Goal: Task Accomplishment & Management: Use online tool/utility

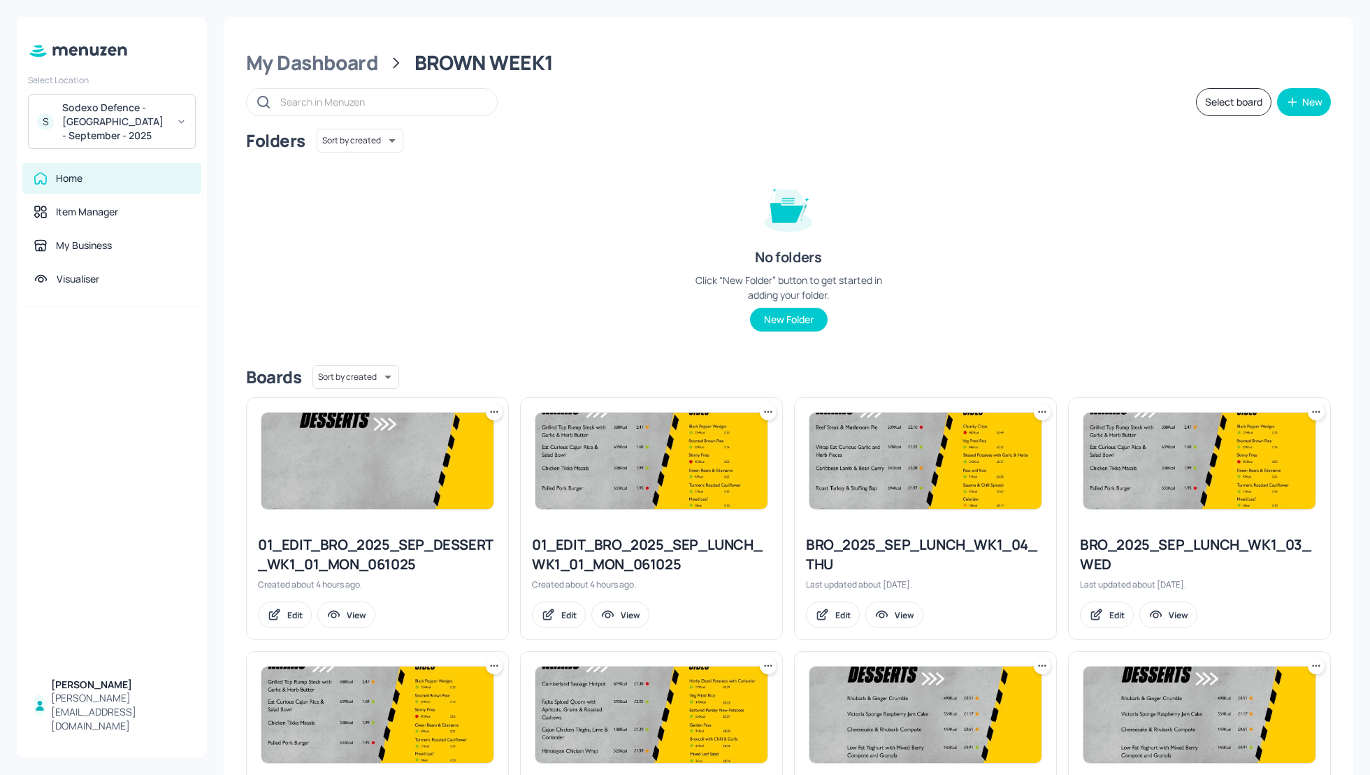
click at [726, 201] on div "No folders Click “New Folder” button to get started in adding your folder. New …" at bounding box center [789, 251] width 210 height 159
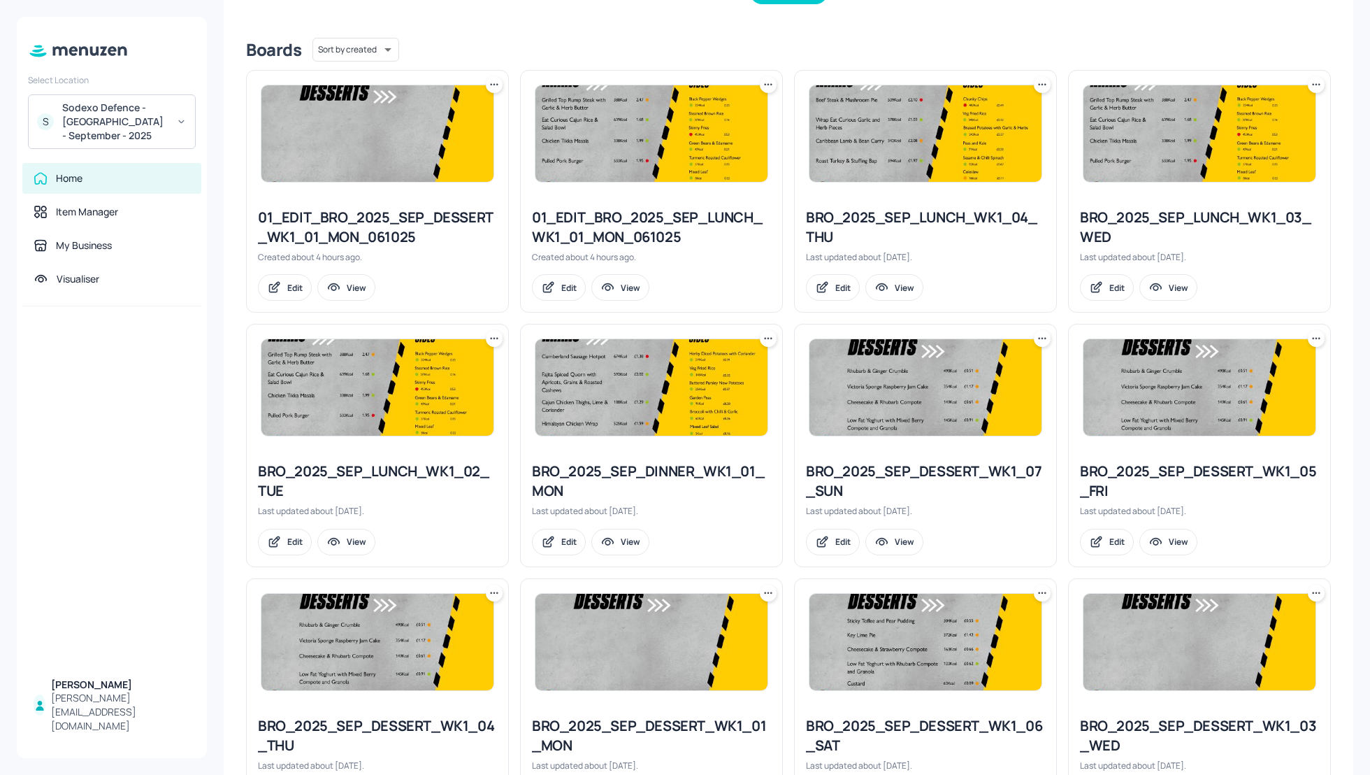
scroll to position [325, 0]
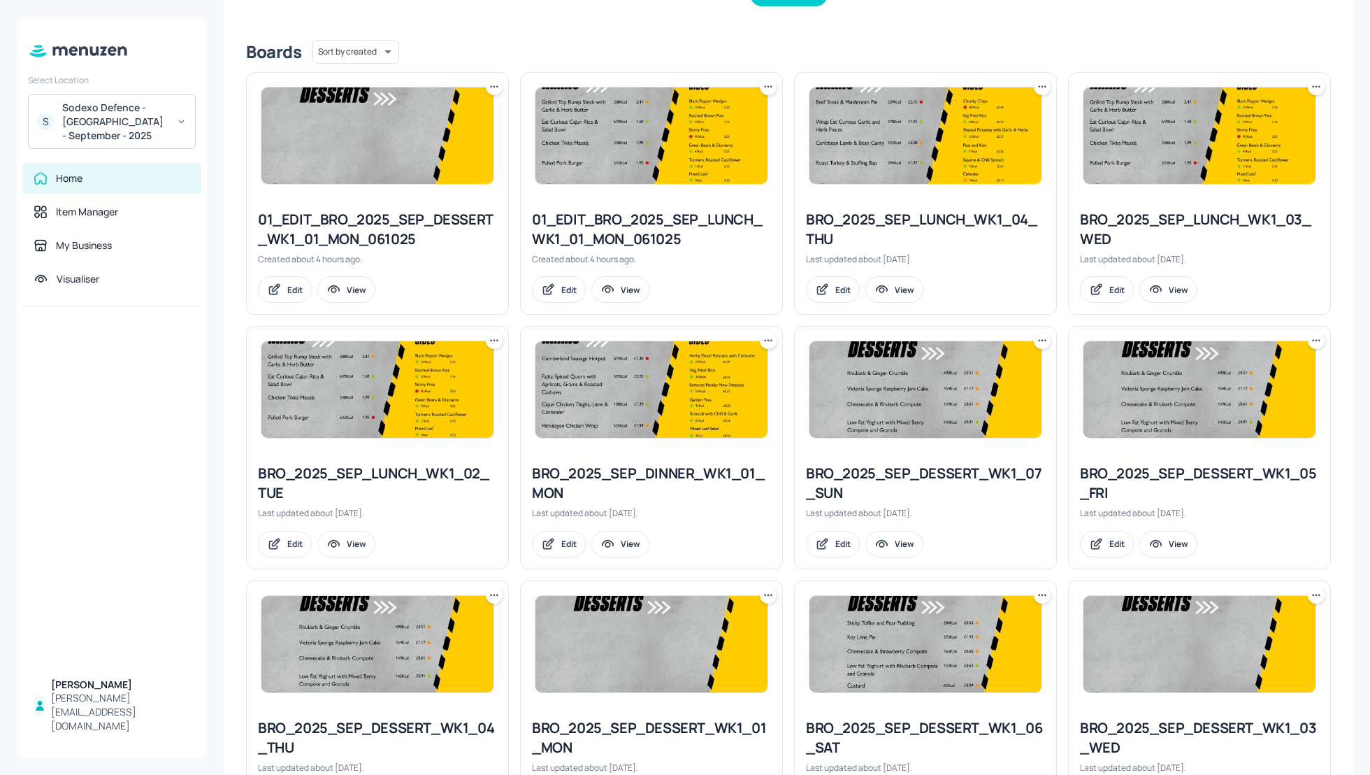
click at [766, 344] on icon at bounding box center [768, 340] width 14 height 14
click at [723, 391] on div "Duplicate" at bounding box center [713, 392] width 112 height 24
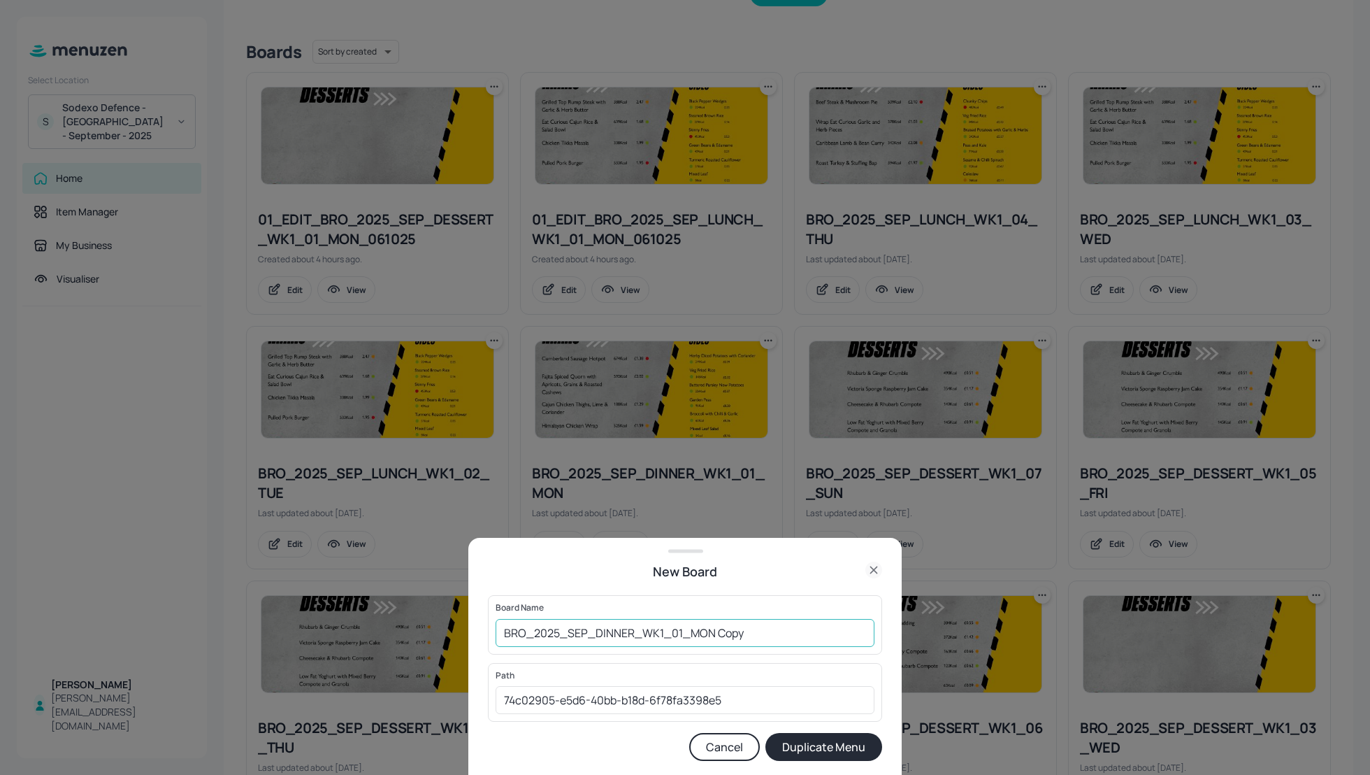
click at [498, 631] on input "BRO_2025_SEP_DINNER_WK1_01_MON Copy" at bounding box center [685, 633] width 379 height 28
click at [824, 642] on input "01_EDIT_BRO_2025_SEP_DINNER_WK1_01_MON Cop" at bounding box center [685, 633] width 379 height 28
type input "01_EDIT_BRO_2025_SEP_DINNER_WK1_01_MON_061025"
click at [833, 742] on button "Duplicate Menu" at bounding box center [824, 747] width 117 height 28
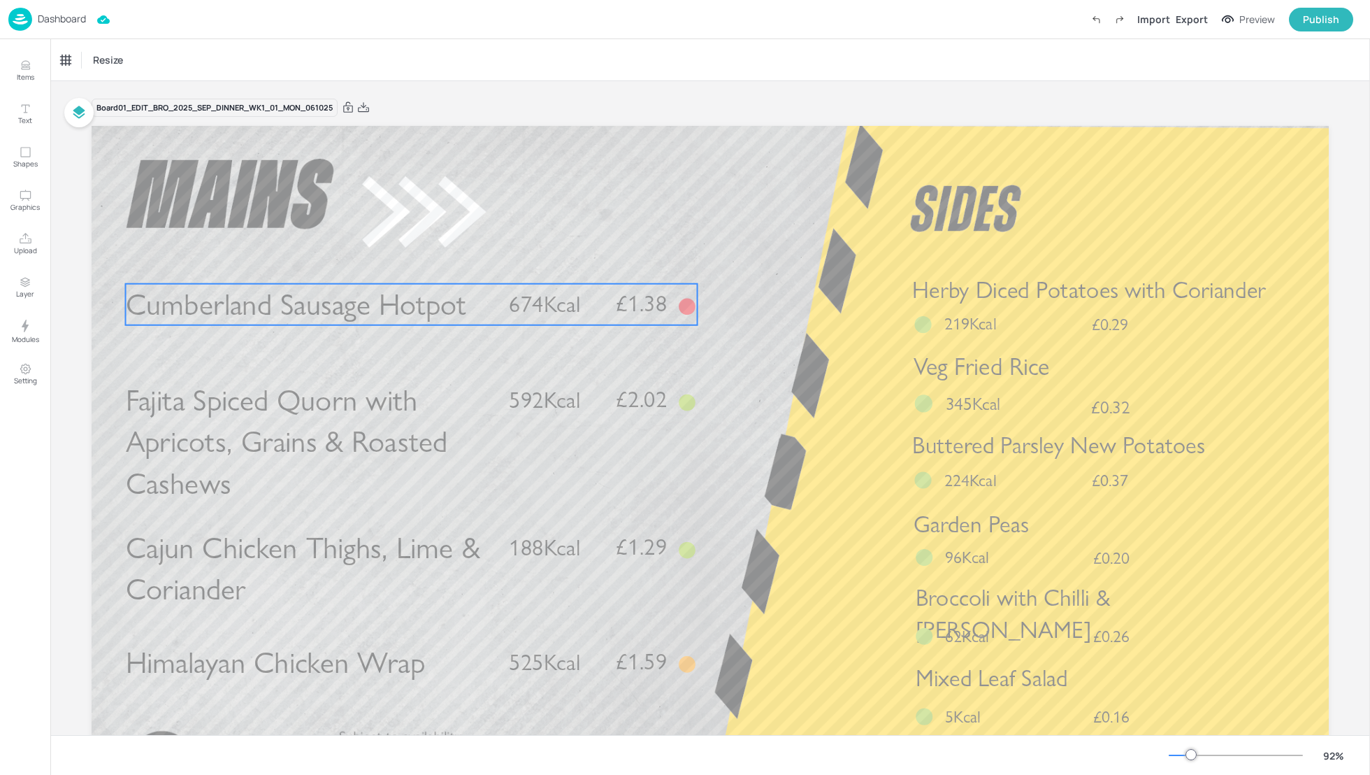
click at [444, 311] on span "Cumberland Sausage Hotpot" at bounding box center [296, 304] width 341 height 36
click at [103, 60] on div "Cumberland Sausage Hotpot" at bounding box center [118, 60] width 114 height 13
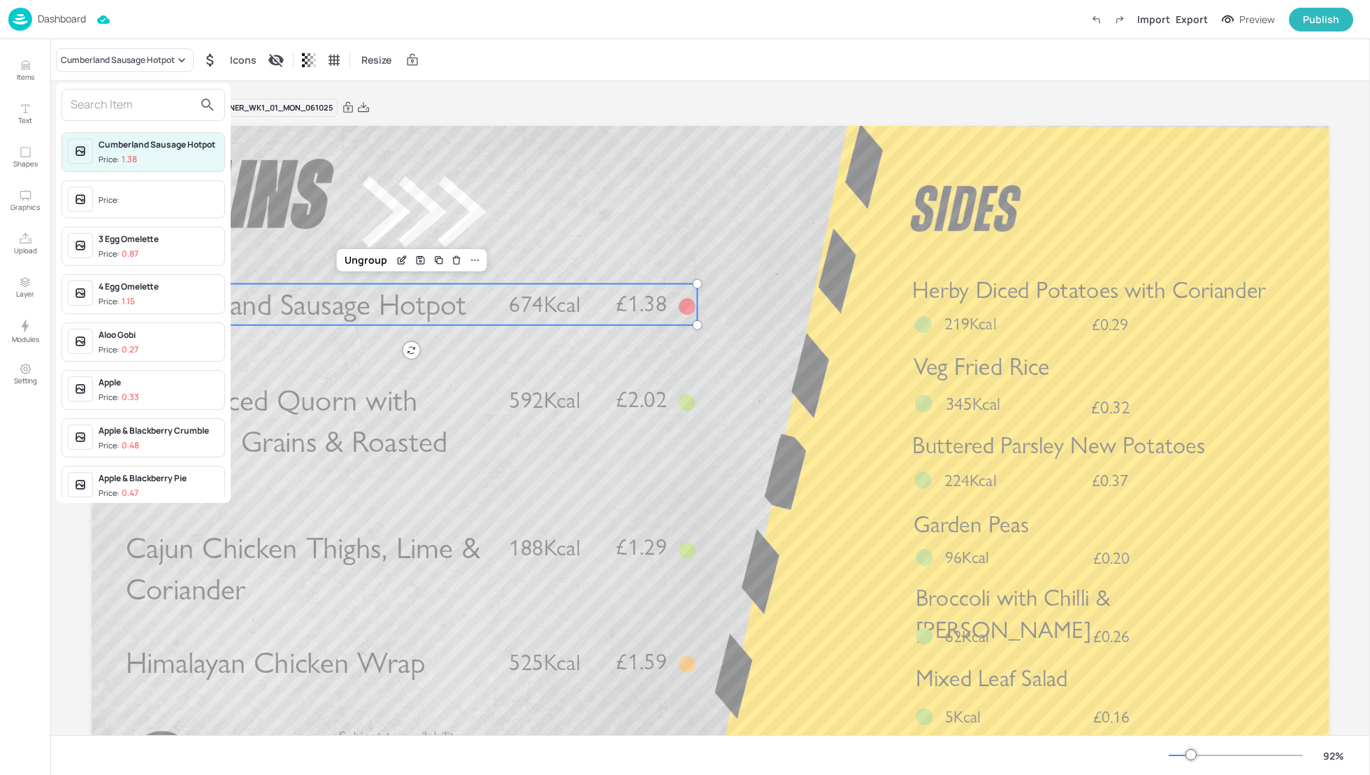
click at [101, 107] on input "text" at bounding box center [132, 105] width 123 height 22
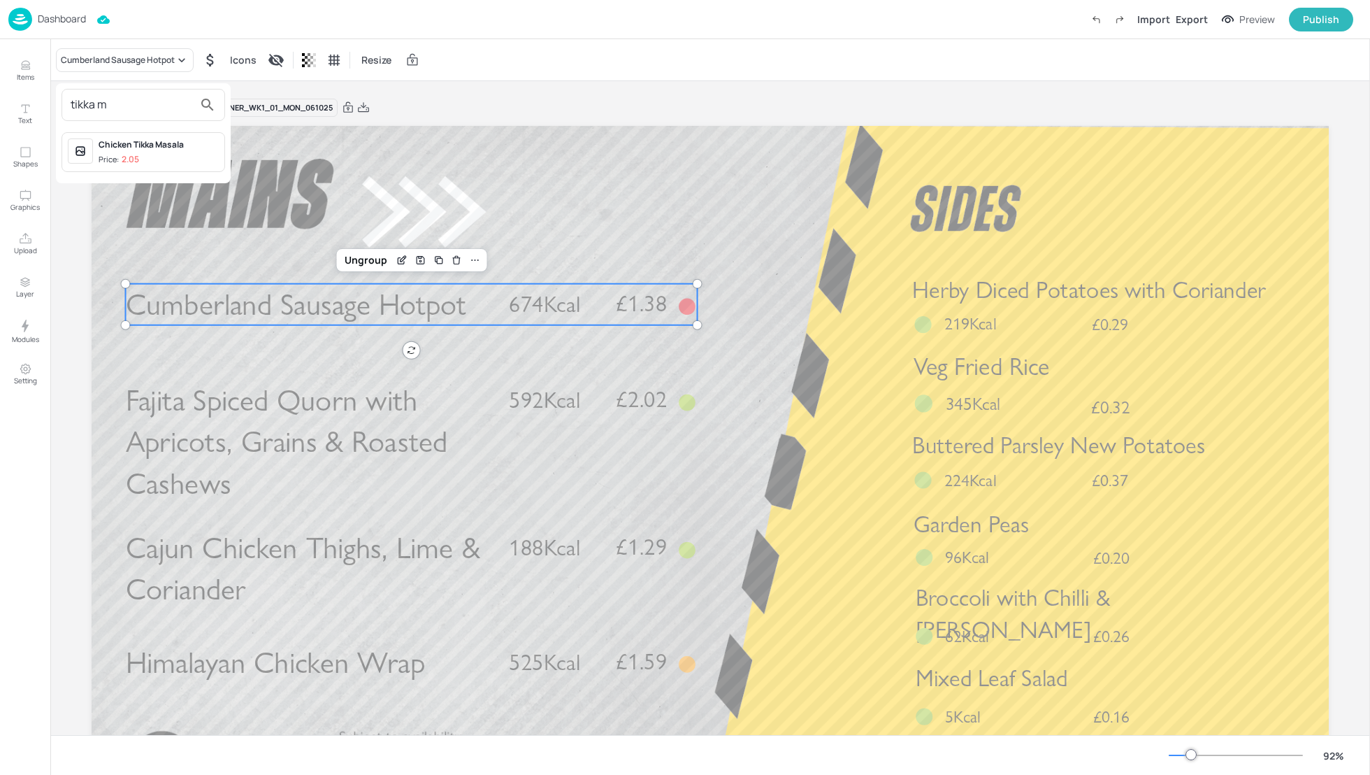
type input "tikka m"
click at [137, 148] on div "Chicken Tikka Masala" at bounding box center [159, 144] width 120 height 13
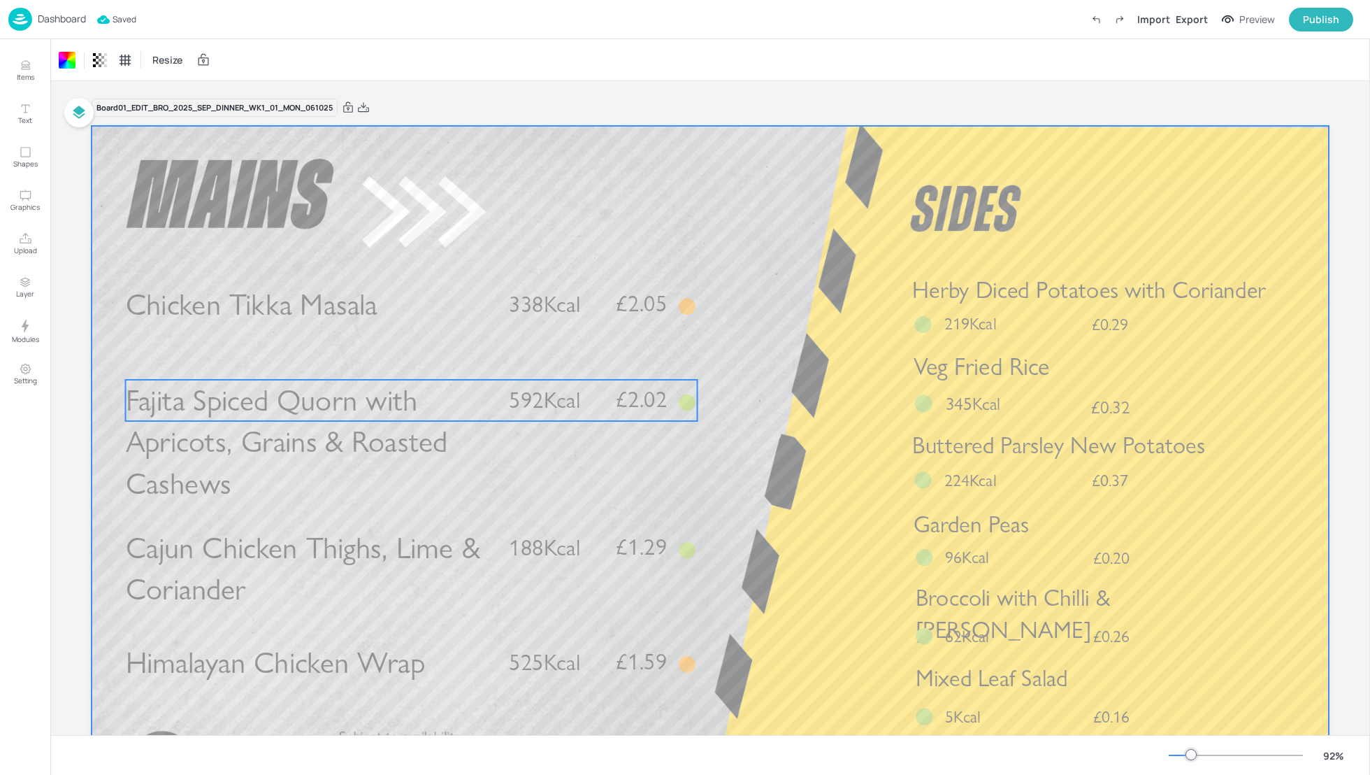
click at [505, 384] on div "Fajita Spiced Quorn with Apricots, Grains & Roasted Cashews £2.02 592Kcal" at bounding box center [412, 400] width 572 height 41
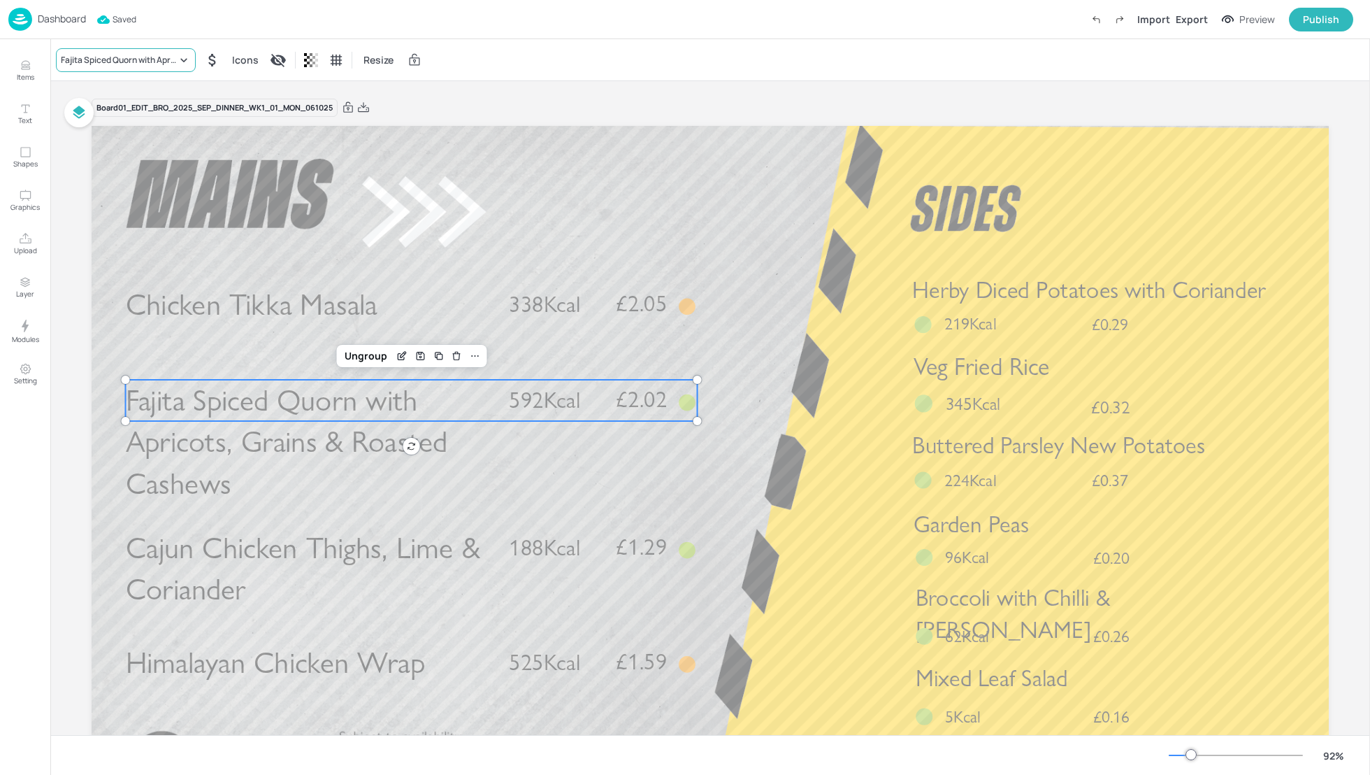
click at [101, 58] on div "Fajita Spiced Quorn with Apricots, Grains & Roasted Cashews" at bounding box center [119, 60] width 116 height 13
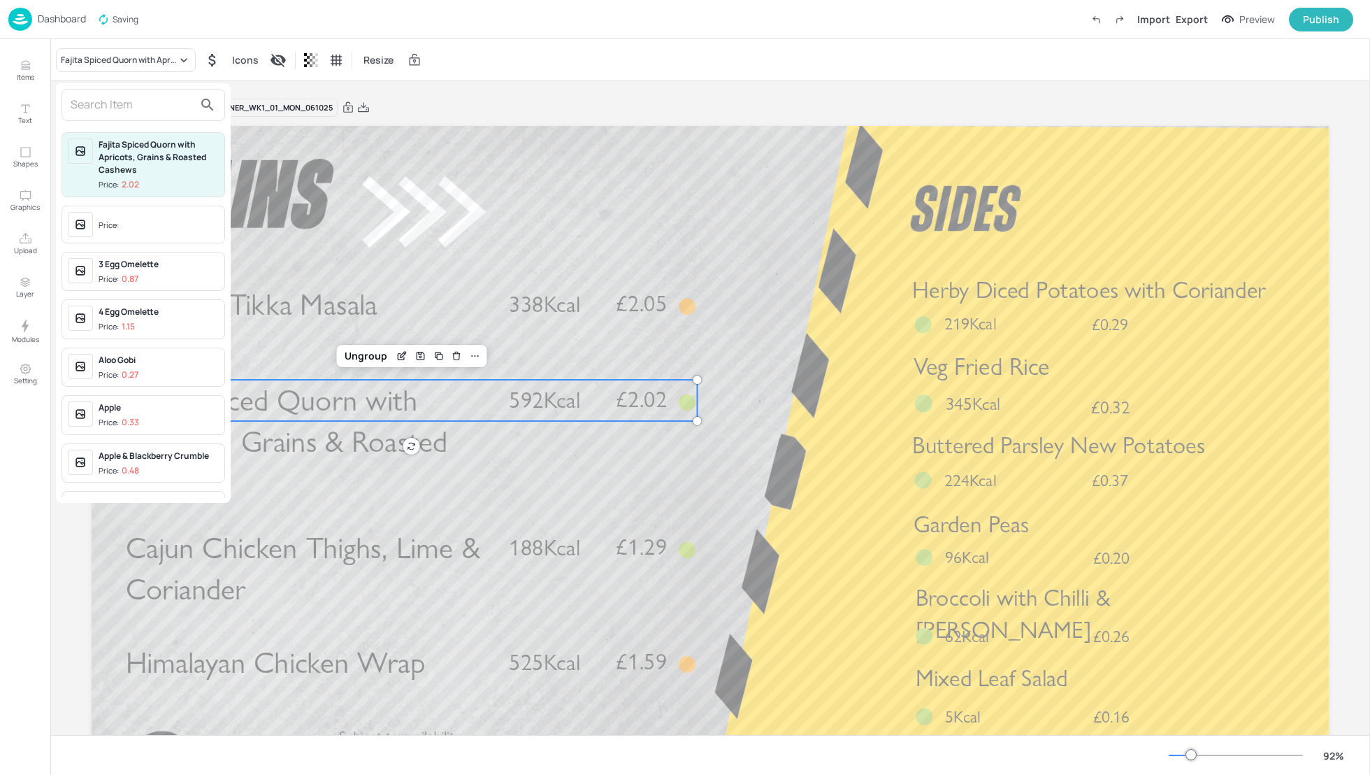
click at [97, 100] on input "text" at bounding box center [132, 105] width 123 height 22
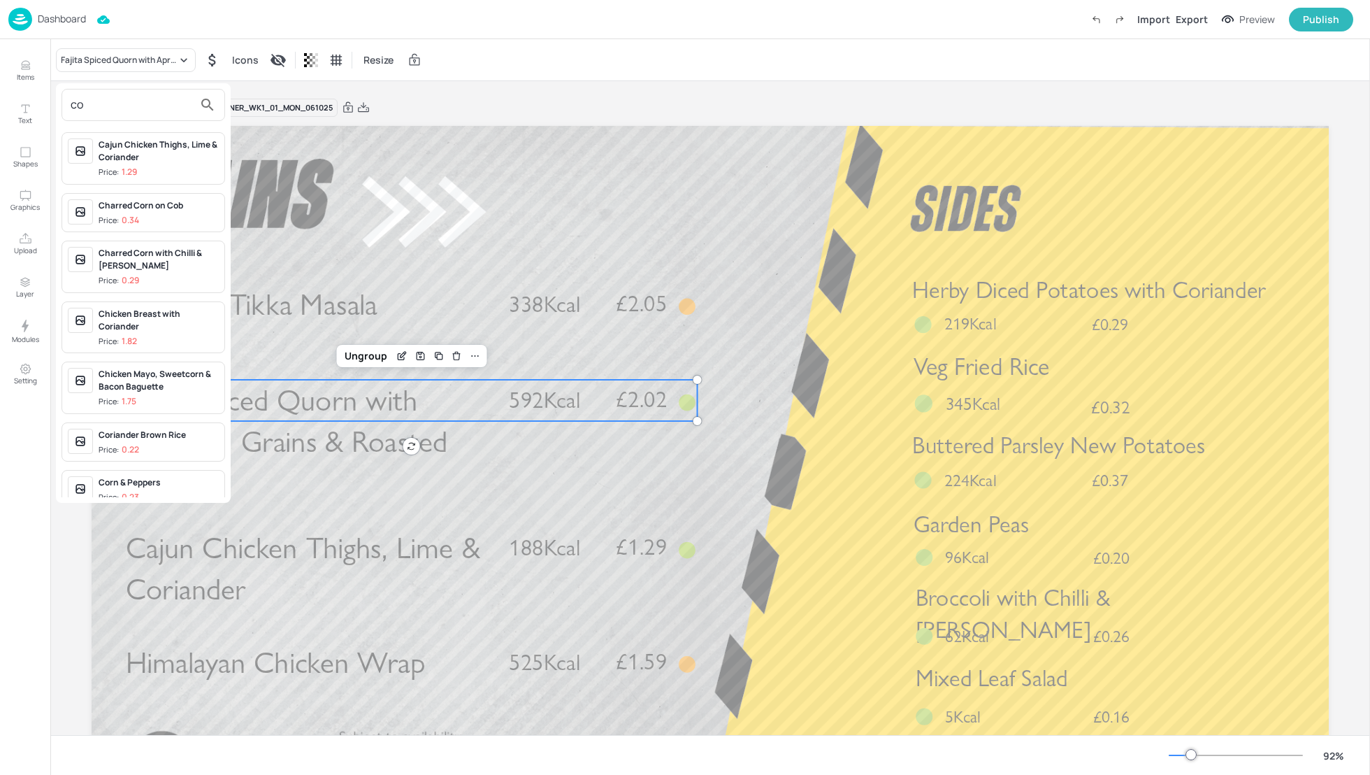
type input "c"
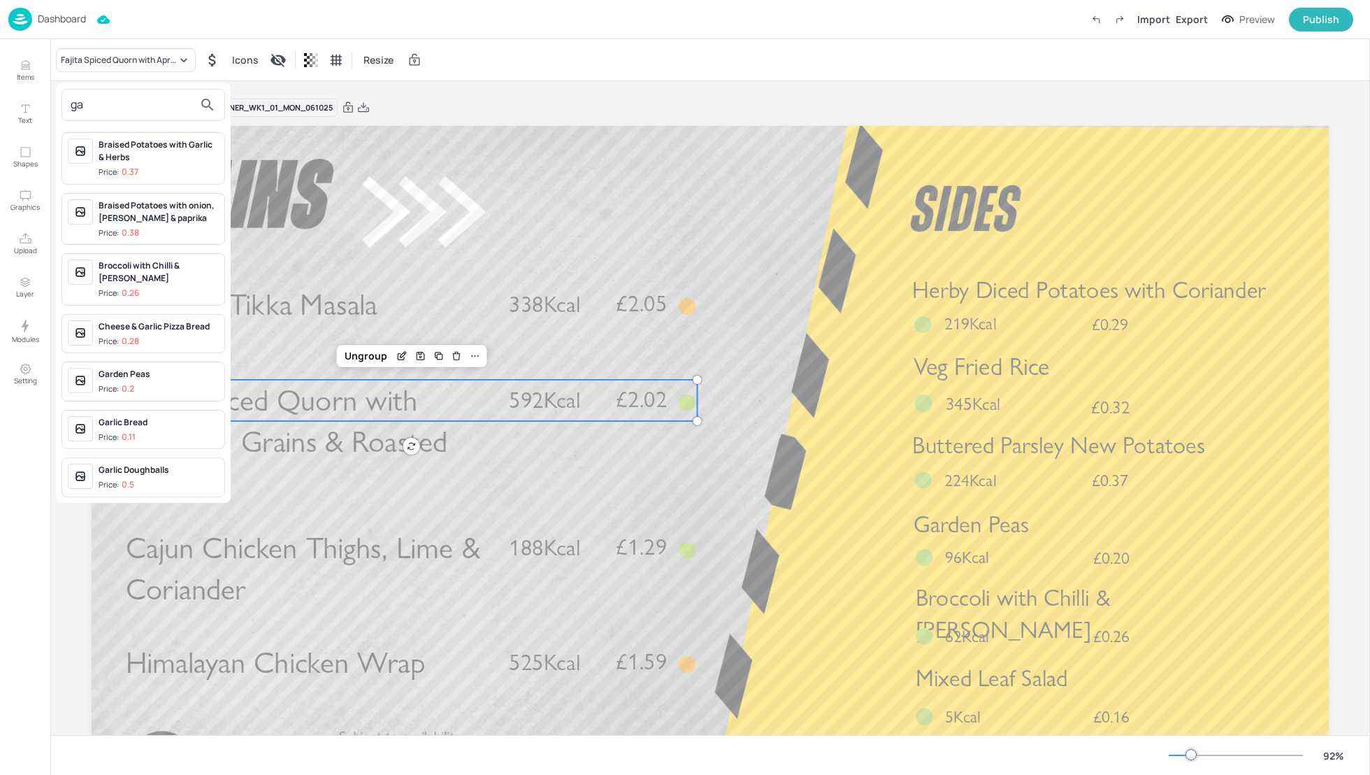
type input "g"
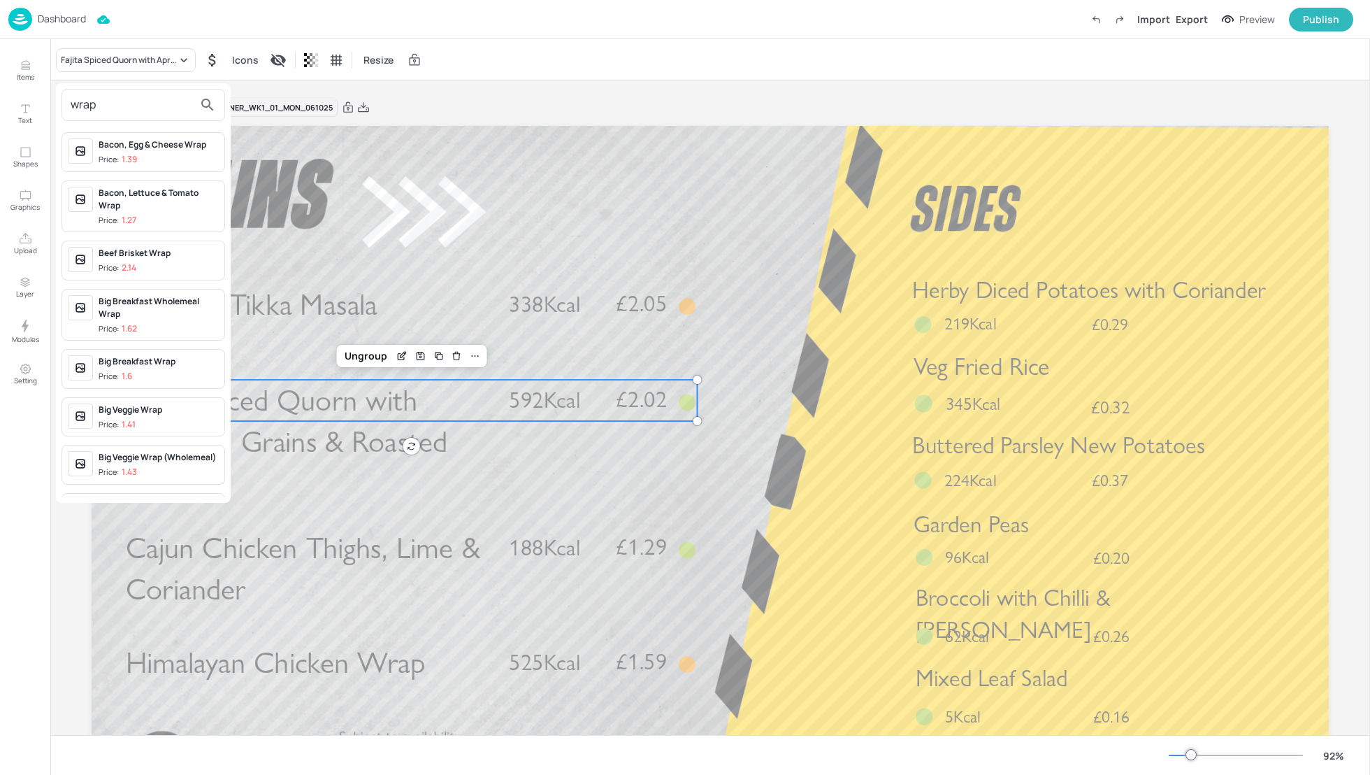
type input "wrap"
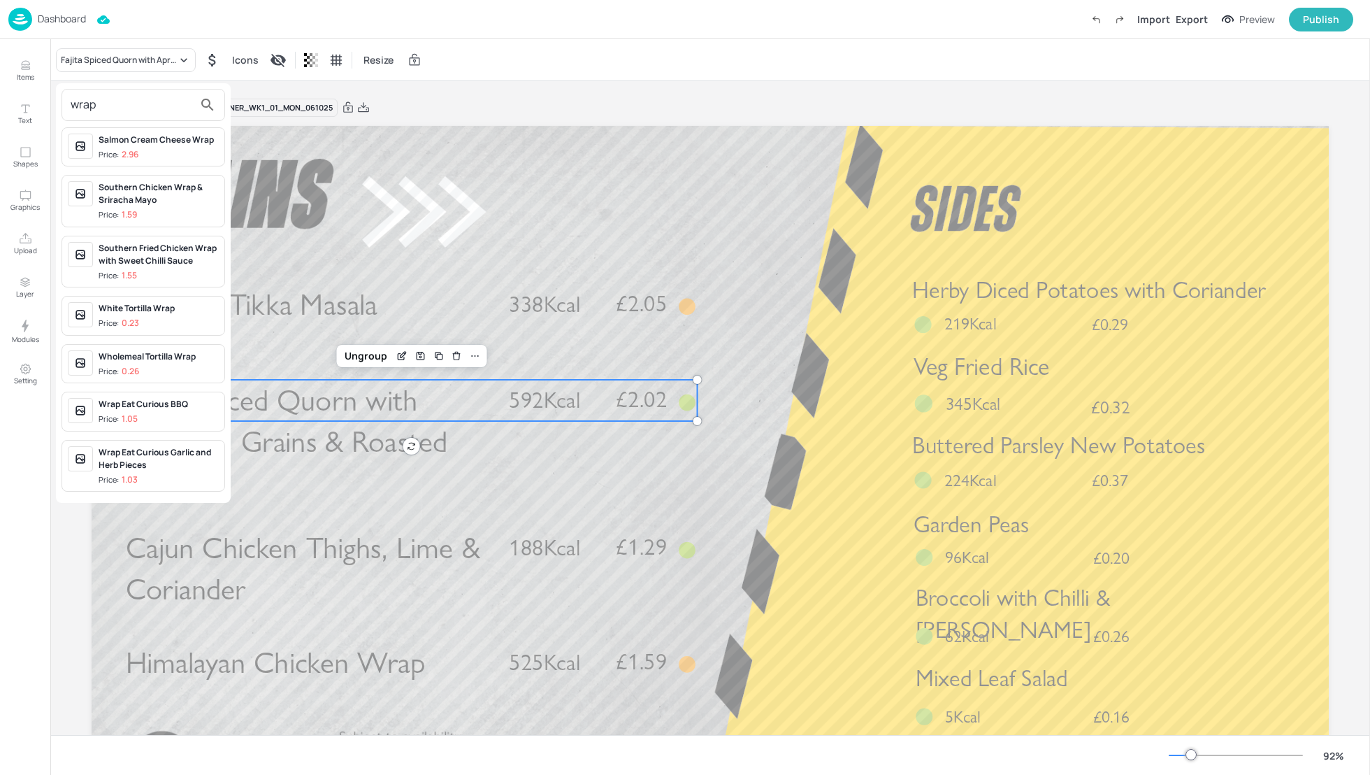
scroll to position [1015, 0]
click at [166, 468] on div "Wrap Eat Curious Garlic and Herb Pieces" at bounding box center [159, 458] width 120 height 25
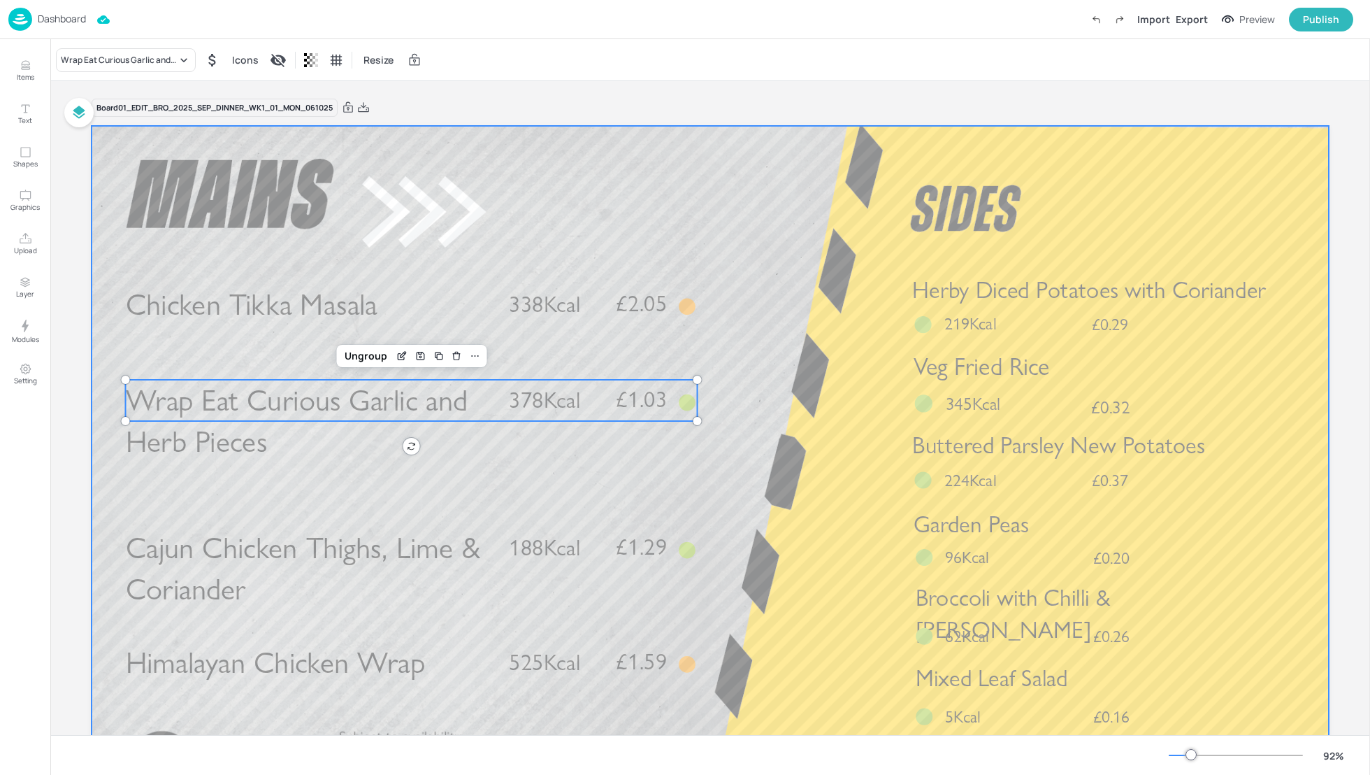
click at [772, 456] on div at bounding box center [710, 474] width 1237 height 696
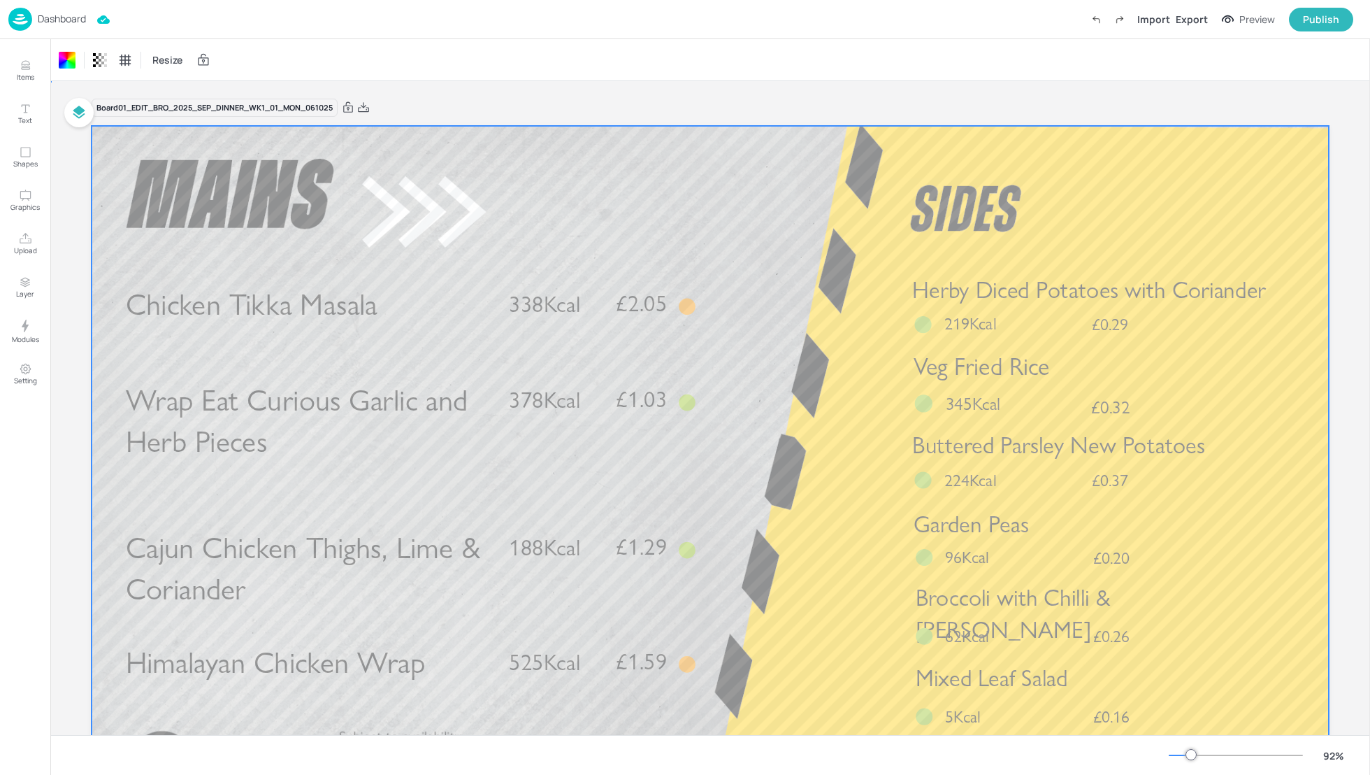
click at [797, 483] on div at bounding box center [710, 474] width 1237 height 696
click at [782, 463] on div at bounding box center [710, 474] width 1237 height 696
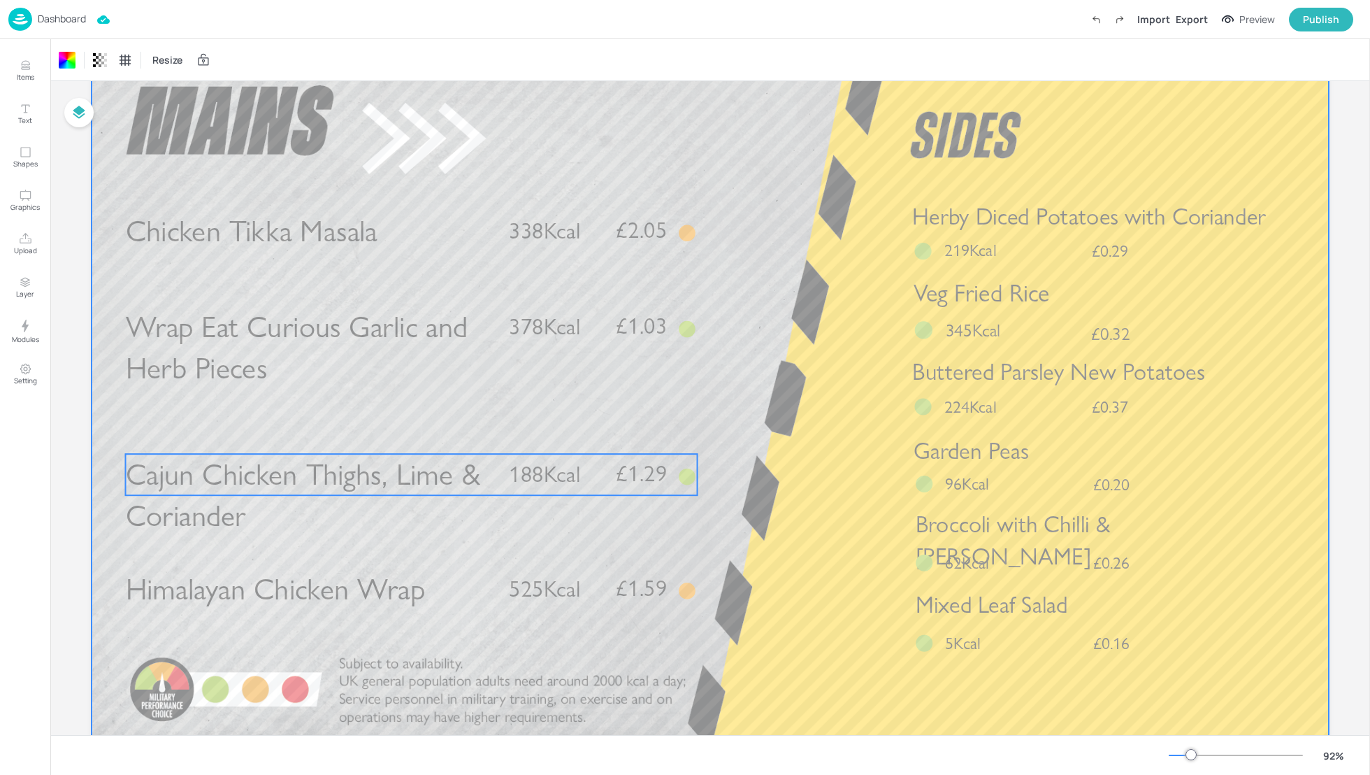
scroll to position [74, 0]
click at [404, 474] on span "Cajun Chicken Thighs, Lime & Coriander" at bounding box center [303, 495] width 354 height 78
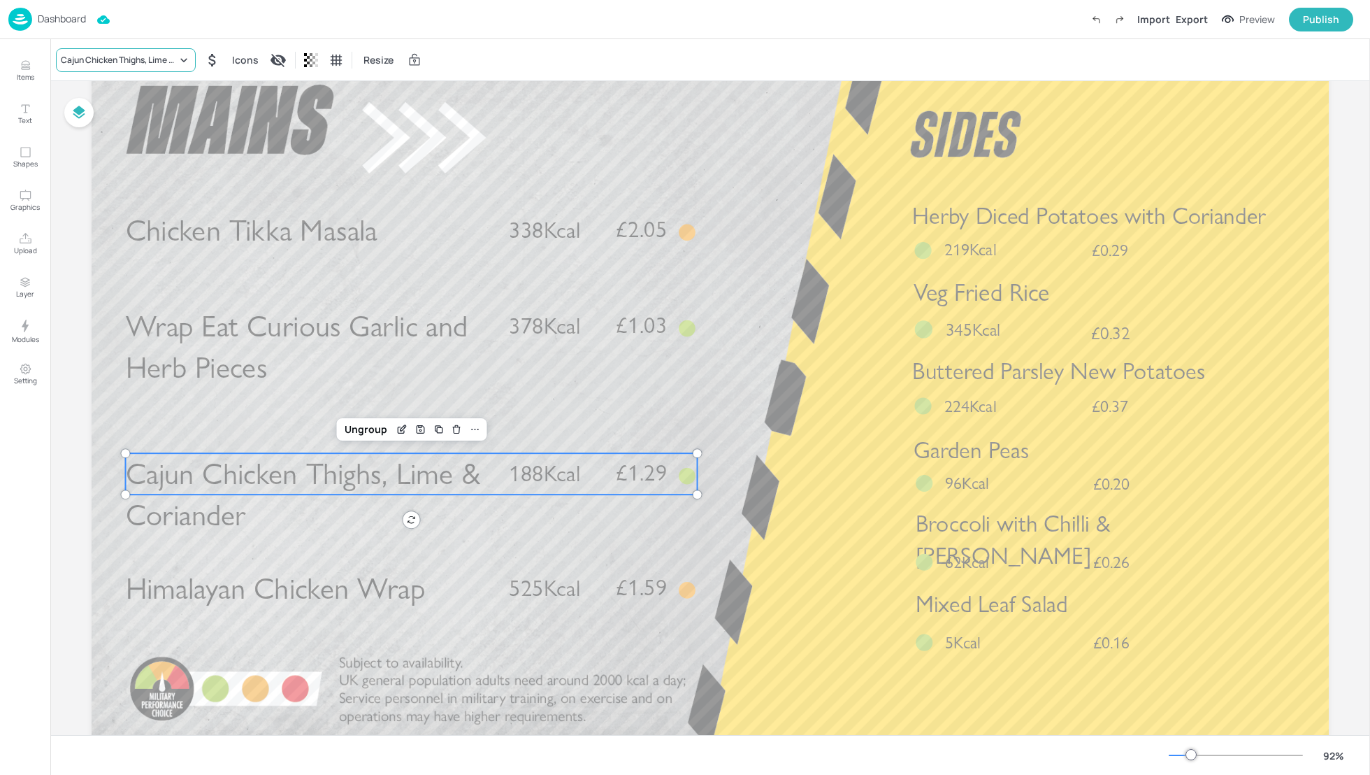
click at [123, 64] on div "Cajun Chicken Thighs, Lime & Coriander" at bounding box center [119, 60] width 116 height 13
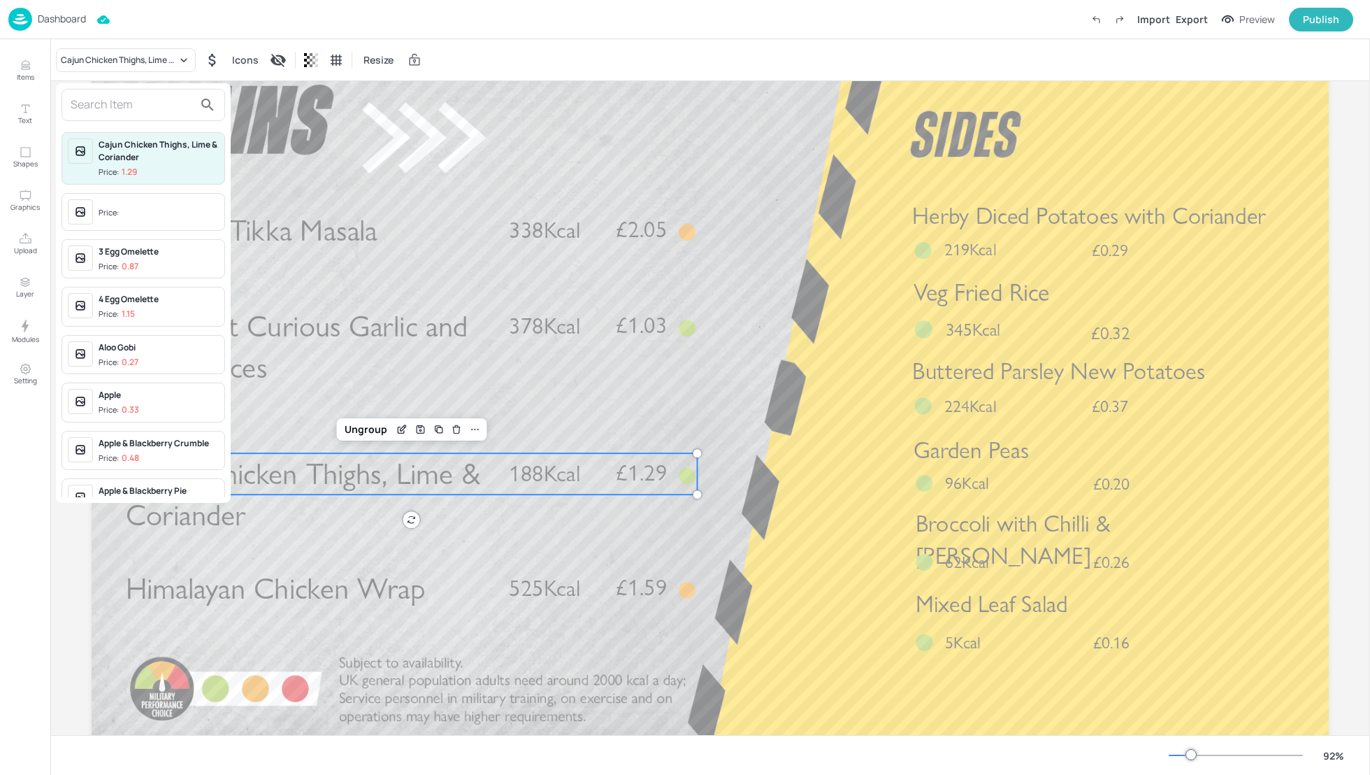
click at [100, 109] on input "text" at bounding box center [132, 105] width 123 height 22
click at [776, 403] on div at bounding box center [685, 387] width 1370 height 775
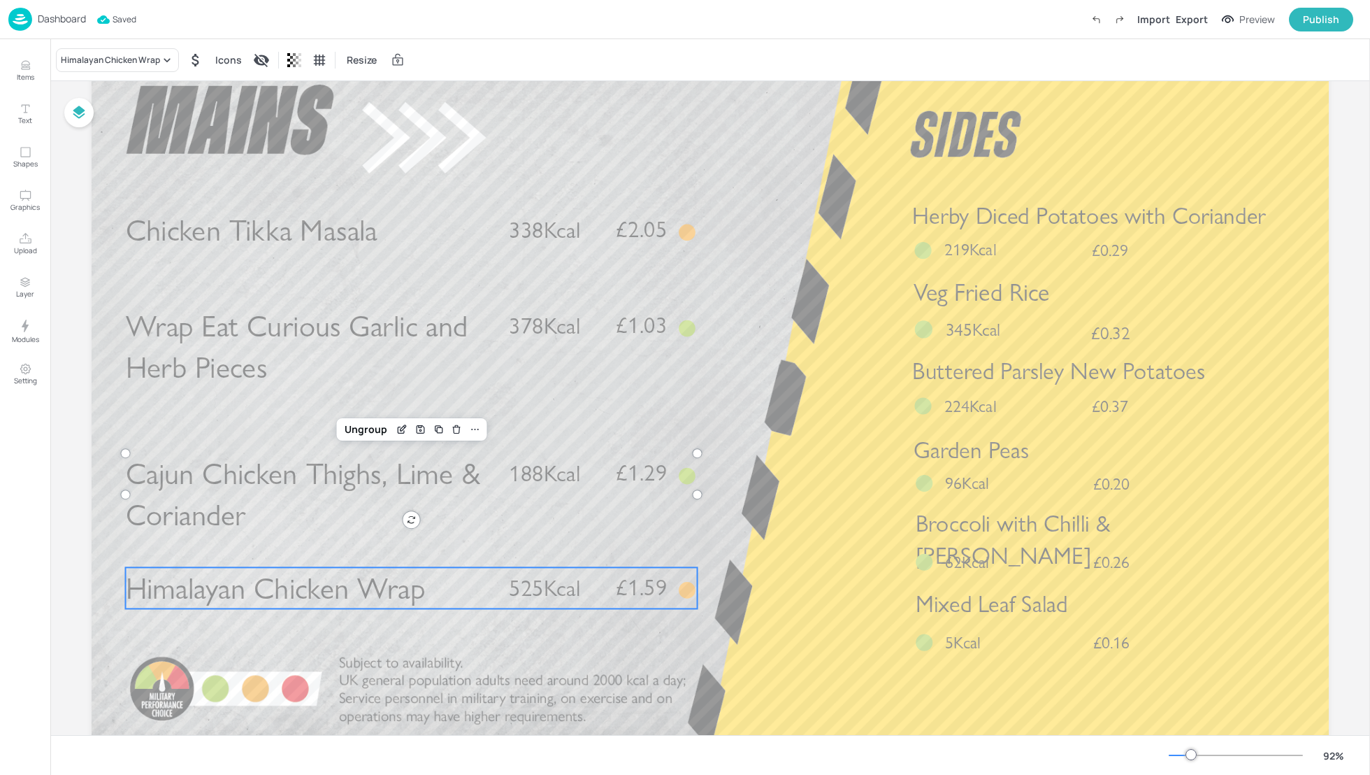
click at [264, 590] on span "Himalayan Chicken Wrap" at bounding box center [276, 588] width 300 height 36
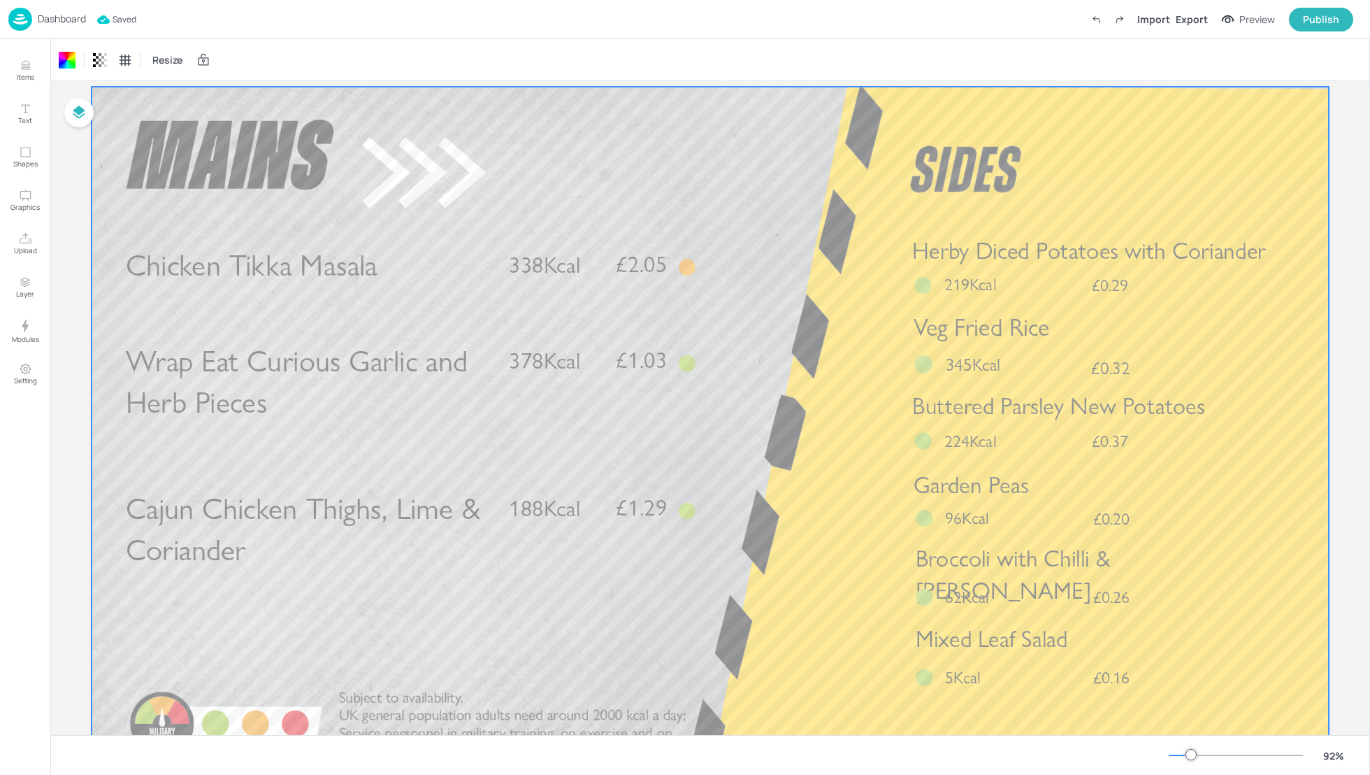
scroll to position [37, 0]
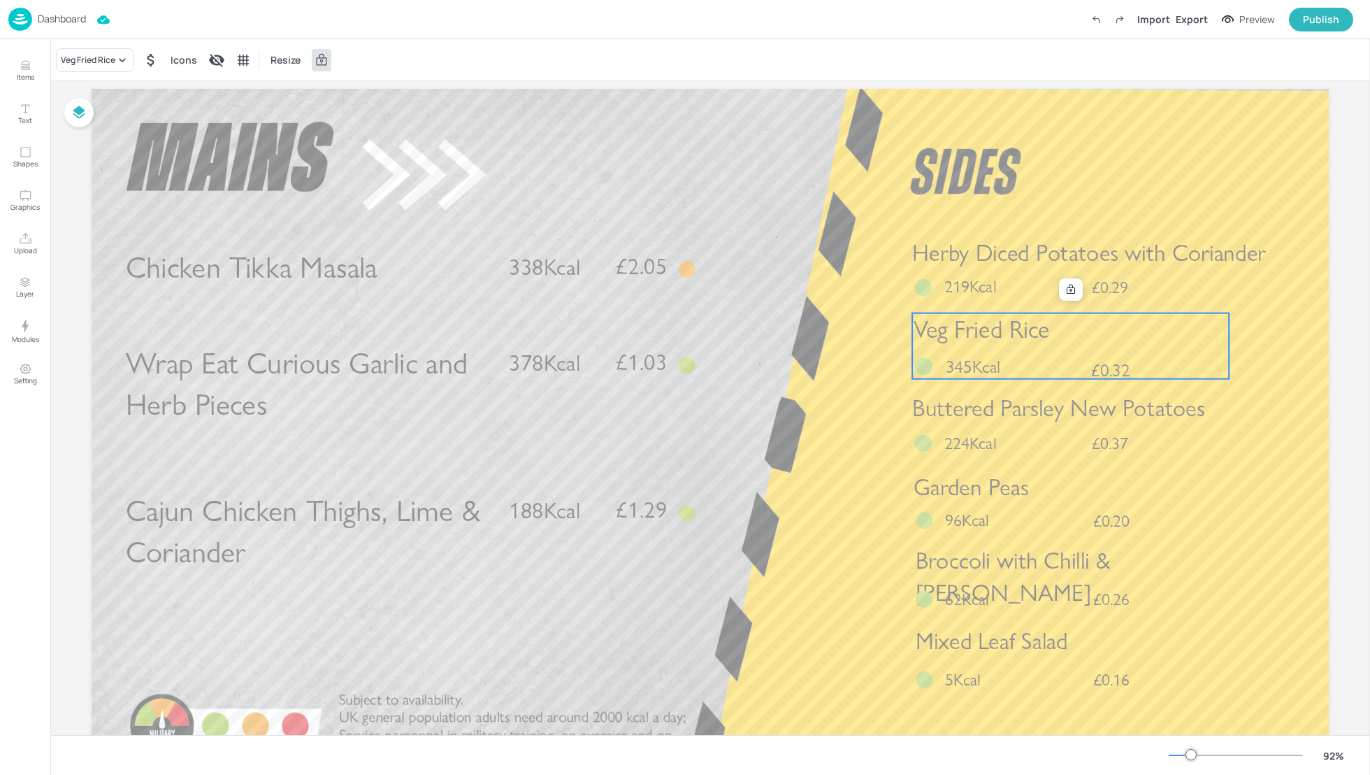
click at [1016, 345] on span "Veg Fried Rice" at bounding box center [982, 329] width 136 height 29
click at [103, 64] on div "Veg Fried Rice" at bounding box center [88, 60] width 55 height 13
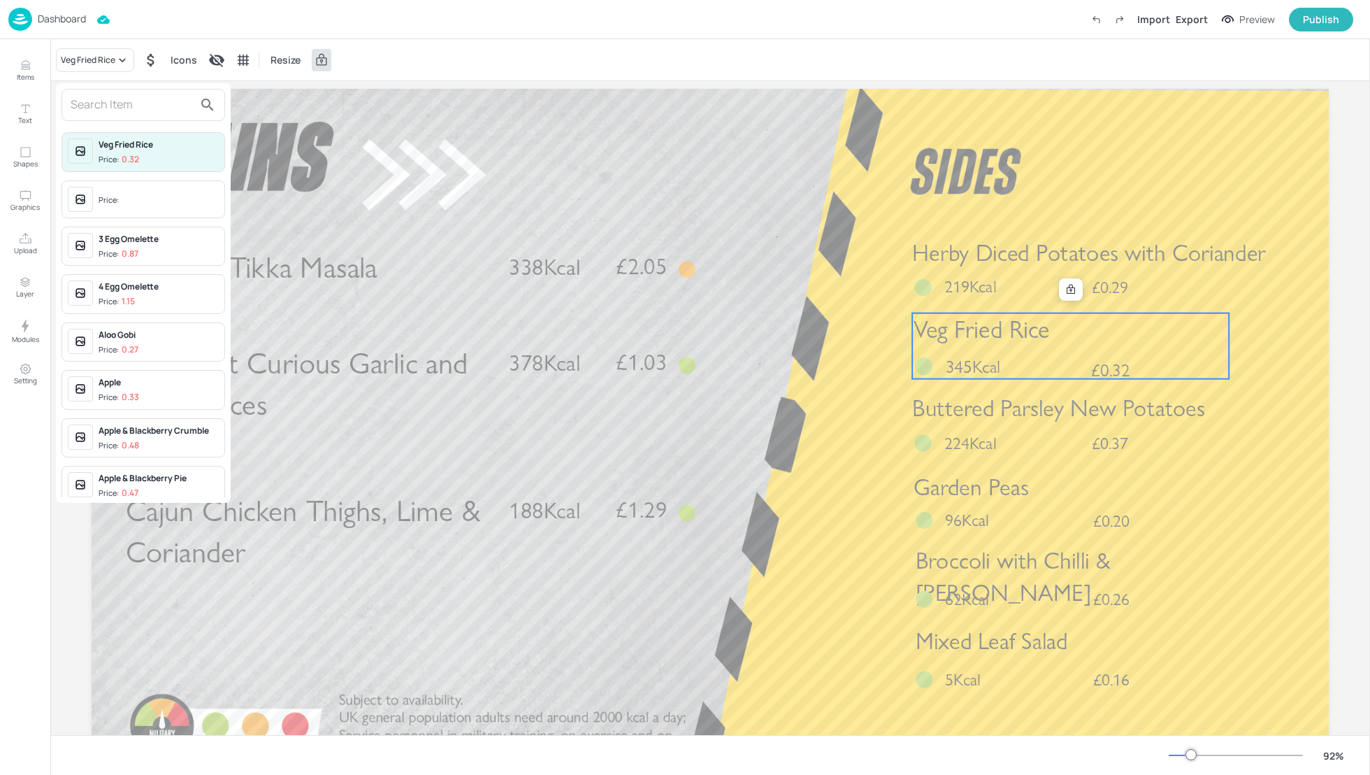
click at [103, 107] on input "text" at bounding box center [132, 105] width 123 height 22
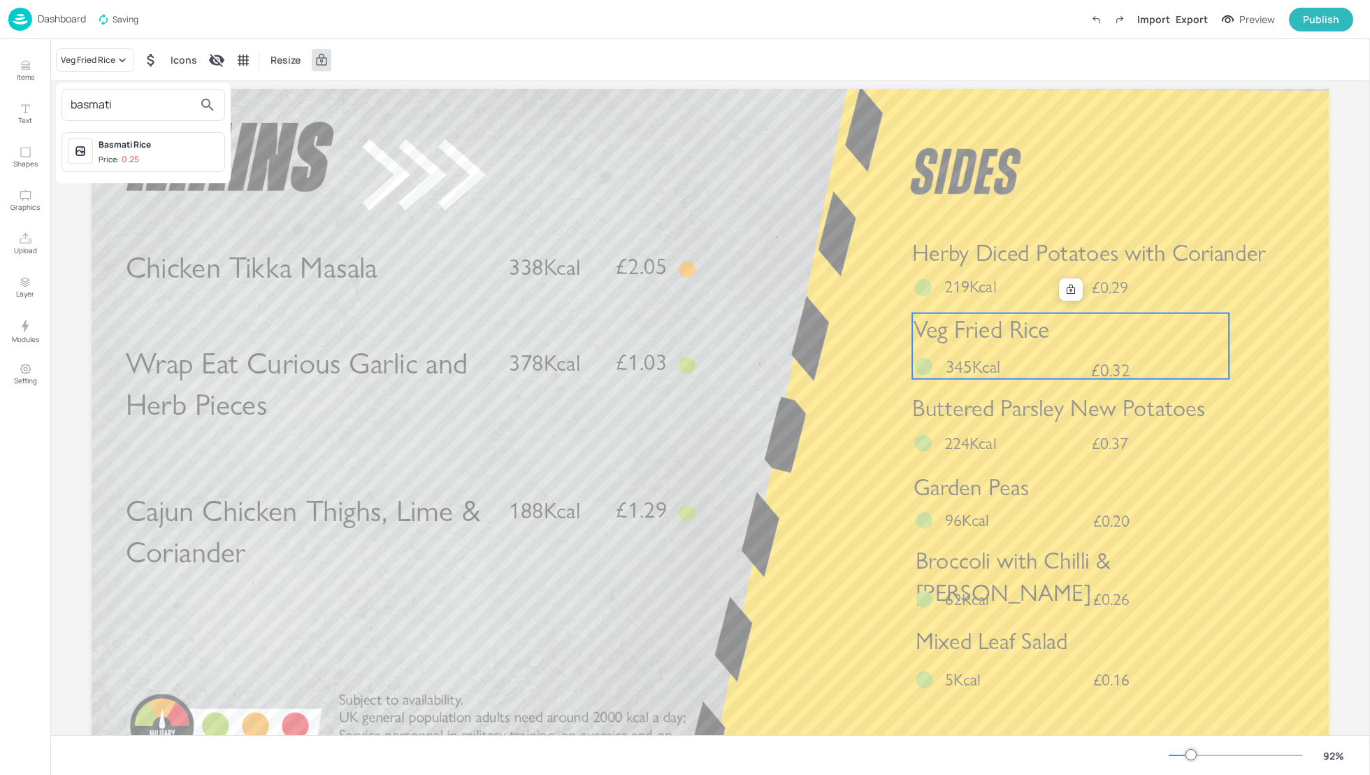
type input "basmati"
click at [137, 145] on div "Basmati Rice" at bounding box center [159, 144] width 120 height 13
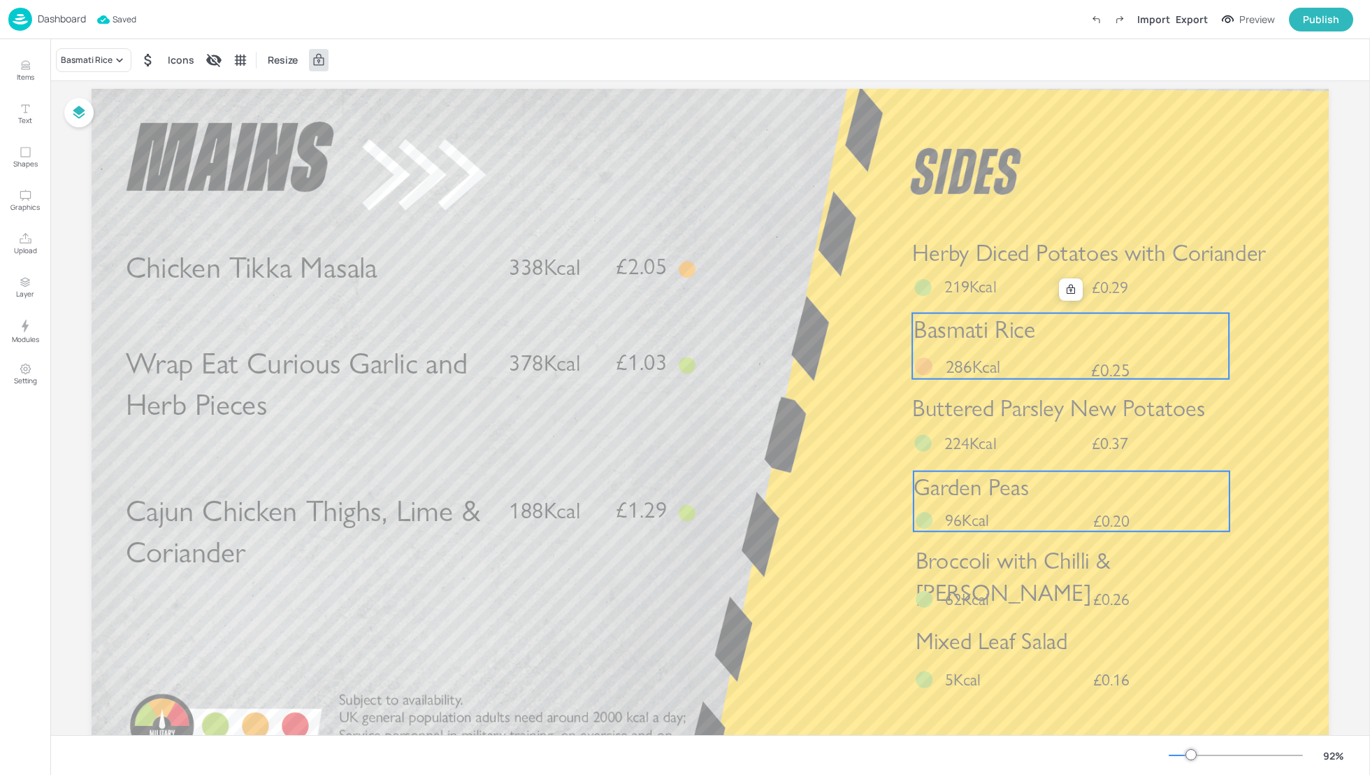
click at [993, 493] on span "Garden Peas" at bounding box center [971, 487] width 115 height 28
click at [87, 63] on div "Garden Peas" at bounding box center [86, 60] width 50 height 13
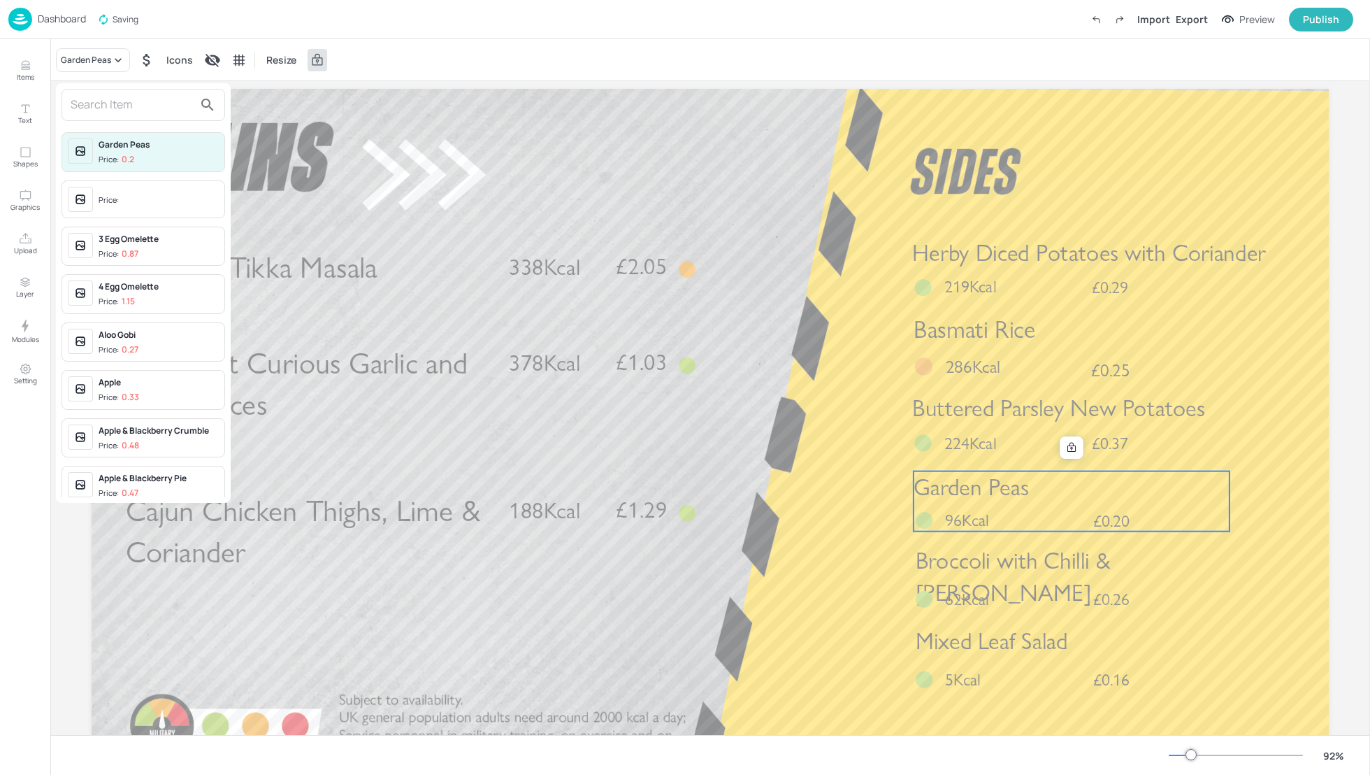
click at [85, 112] on input "text" at bounding box center [132, 105] width 123 height 22
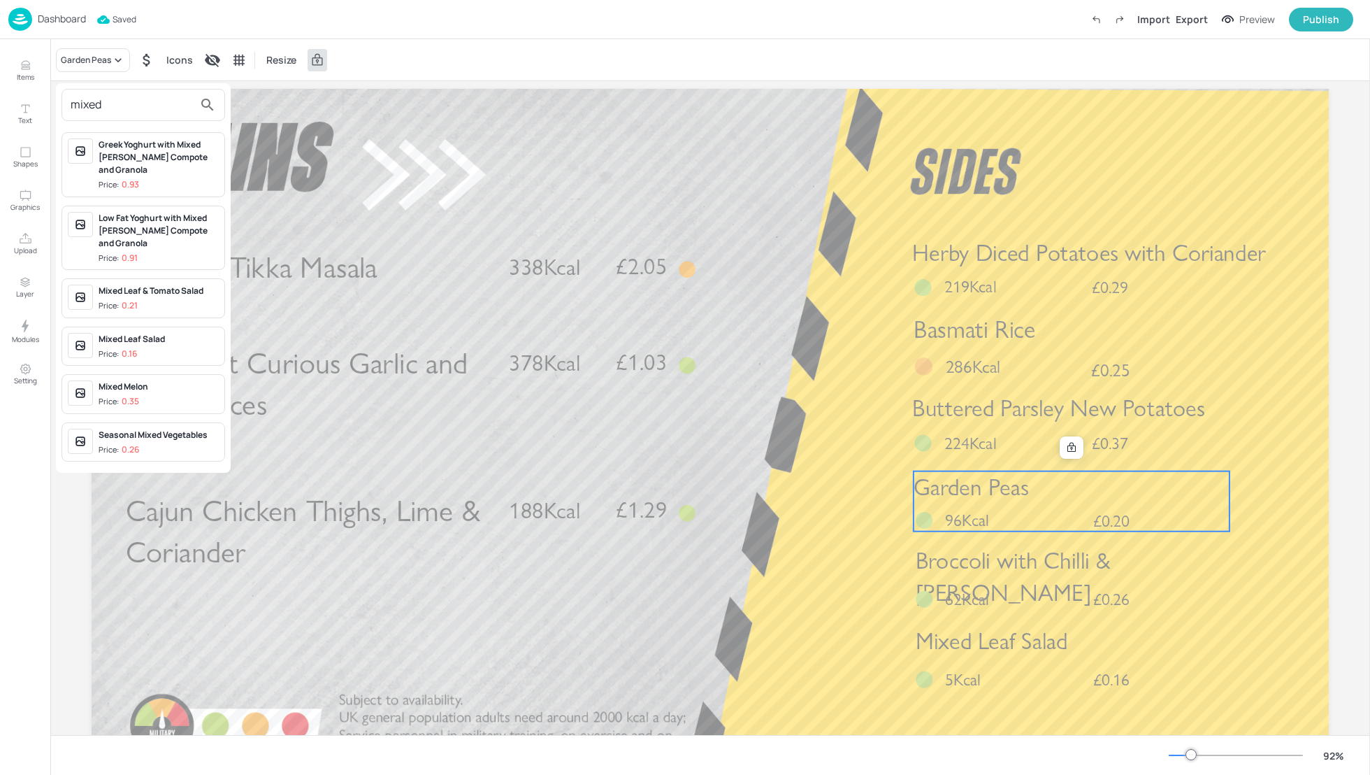
type input "mixed"
click at [150, 429] on div "Seasonal Mixed Vegetables" at bounding box center [159, 435] width 120 height 13
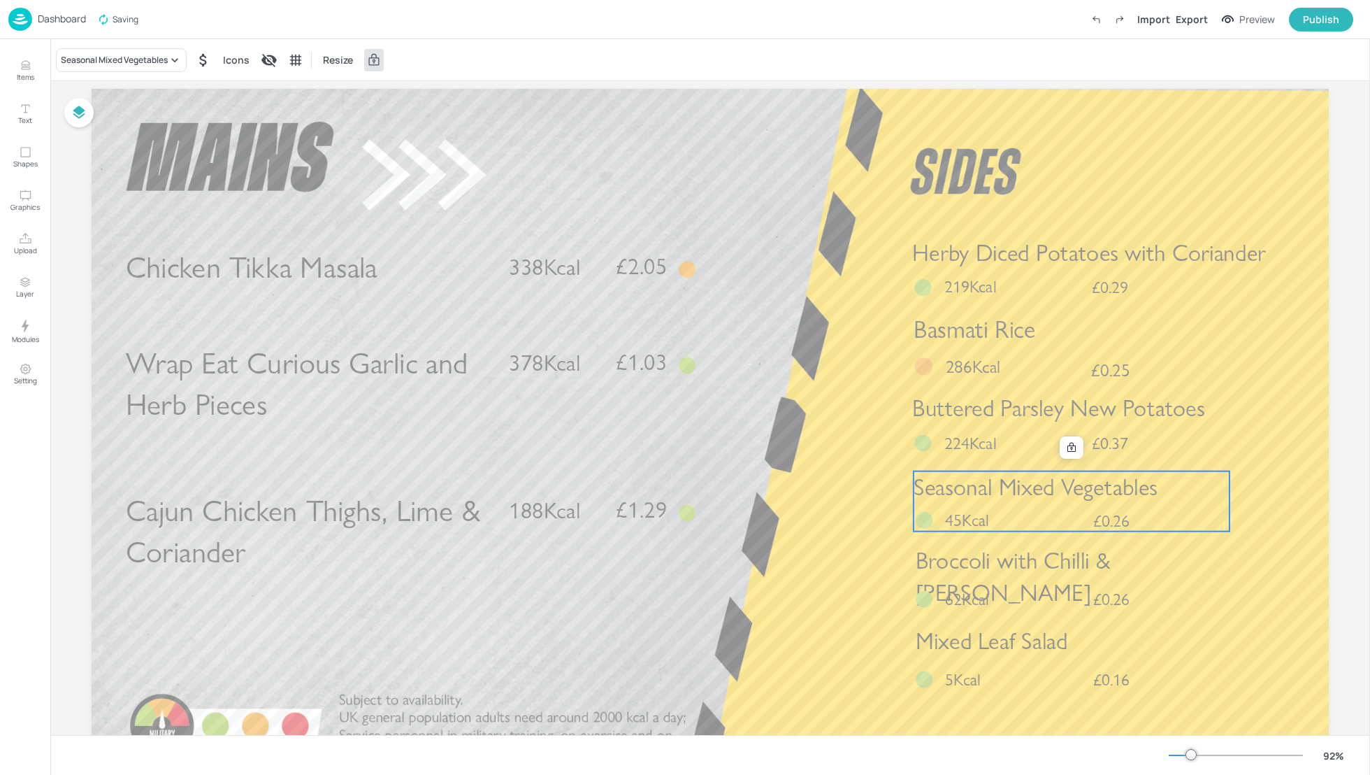
click at [628, 65] on div "Seasonal Mixed Vegetables Icons Resize" at bounding box center [710, 59] width 1320 height 41
click at [1355, 176] on div "Board 01_EDIT_BRO_2025_SEP_DINNER_WK1_01_MON_061025 Cajun Chicken Thighs, Lime …" at bounding box center [710, 432] width 1316 height 776
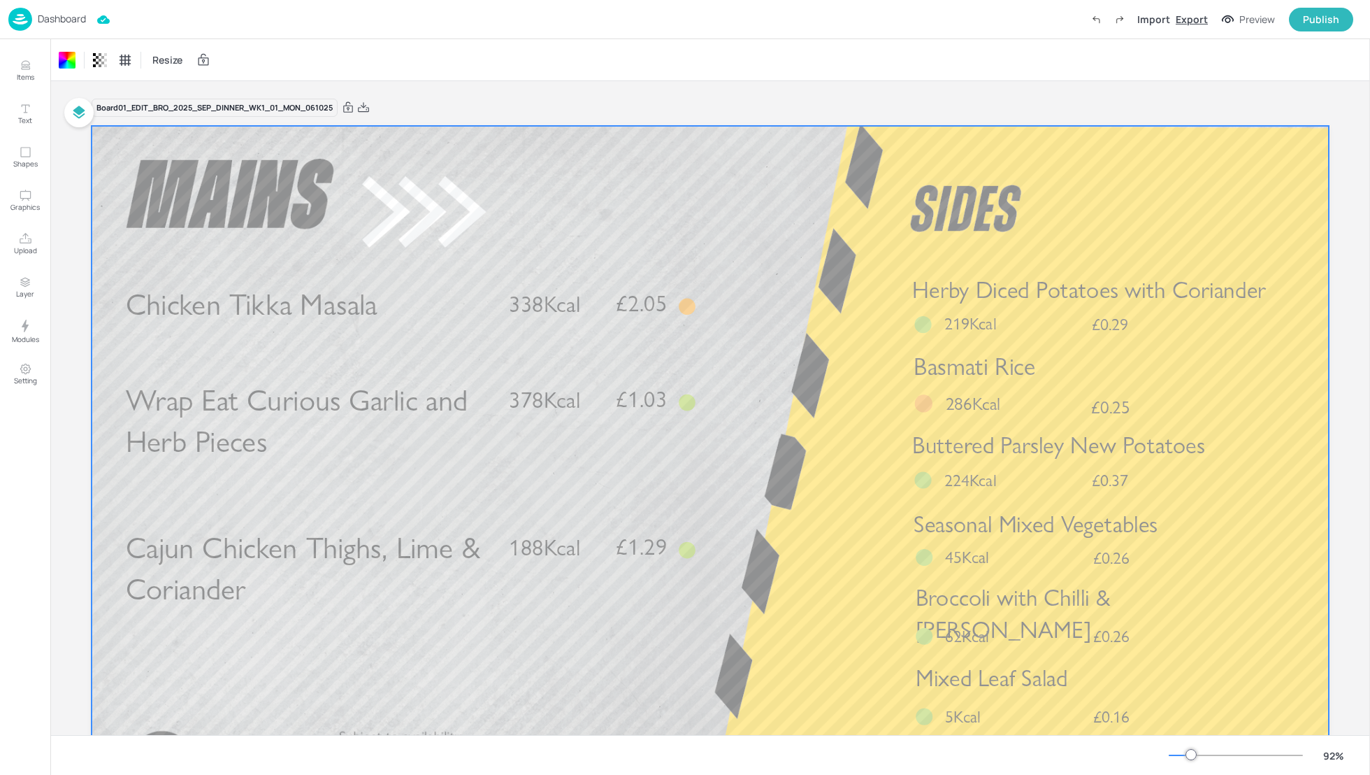
click at [1191, 25] on div "Export" at bounding box center [1192, 19] width 32 height 15
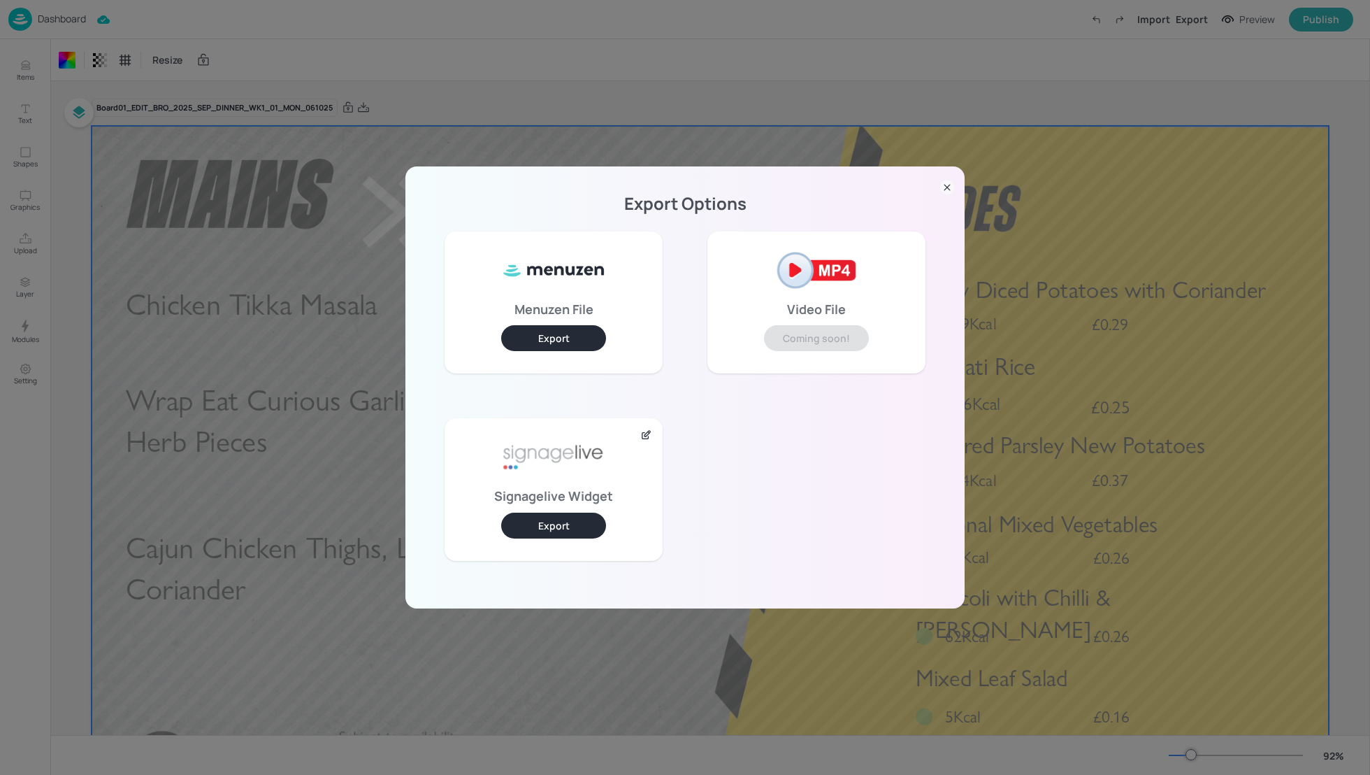
click at [579, 524] on button "Export" at bounding box center [553, 525] width 105 height 26
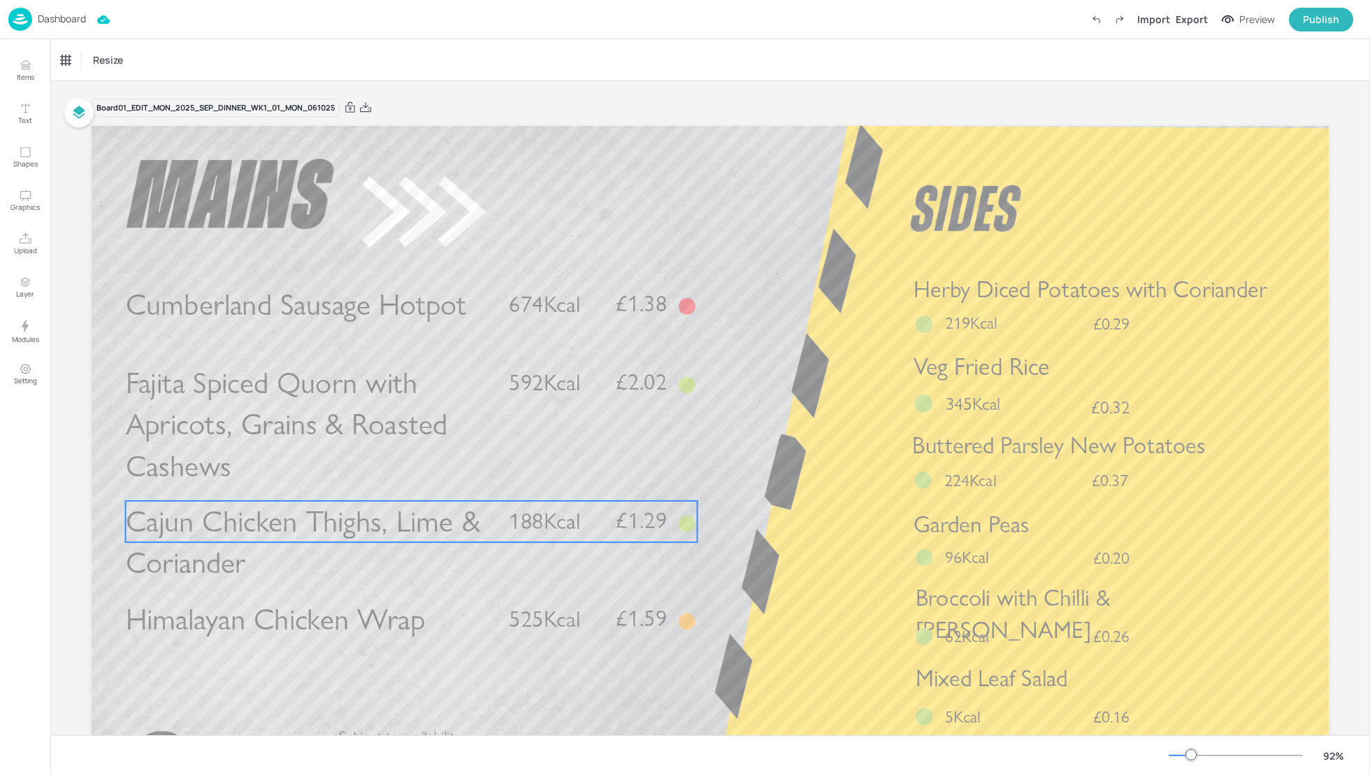
click at [296, 529] on span "Cajun Chicken Thighs, Lime & Coriander" at bounding box center [303, 542] width 354 height 78
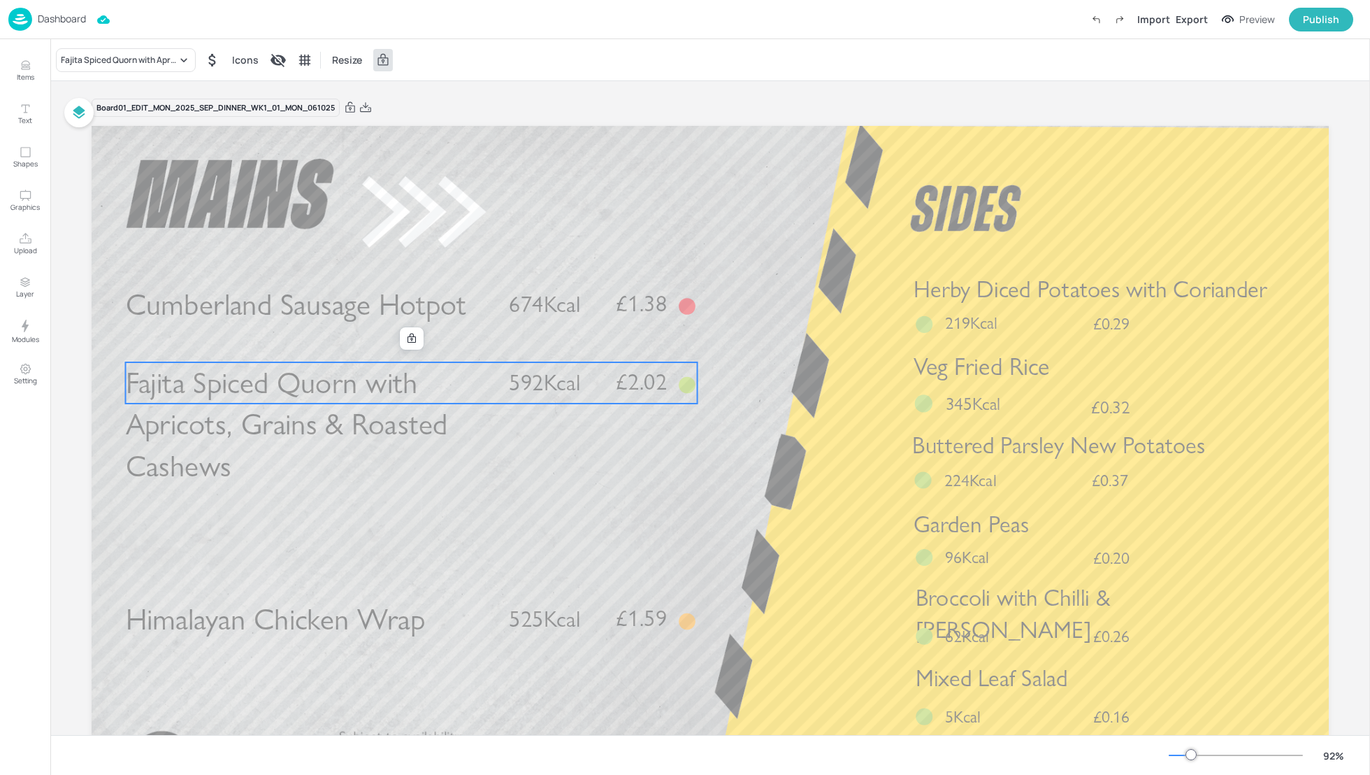
click at [280, 401] on span "Fajita Spiced Quorn with Apricots, Grains & Roasted Cashews" at bounding box center [287, 424] width 322 height 119
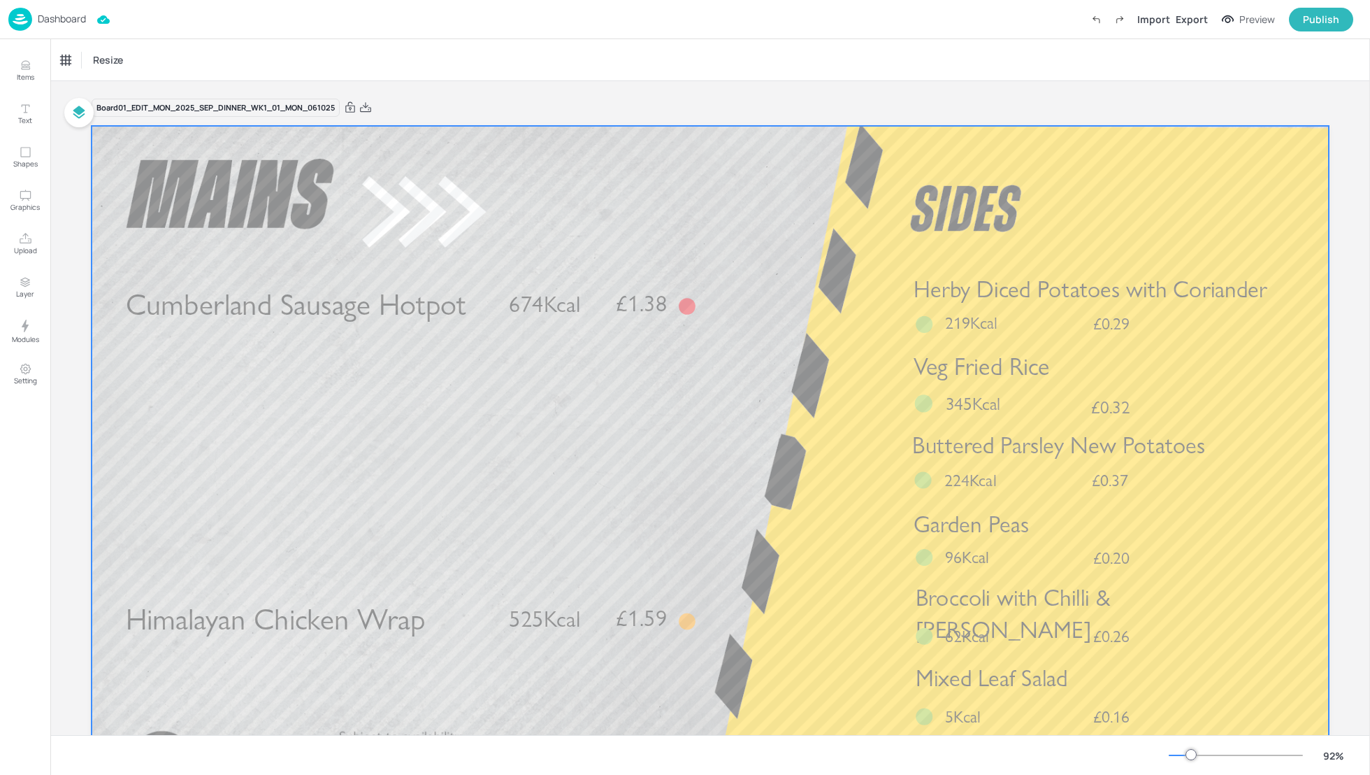
click at [259, 304] on span "Cumberland Sausage Hotpot" at bounding box center [296, 304] width 341 height 36
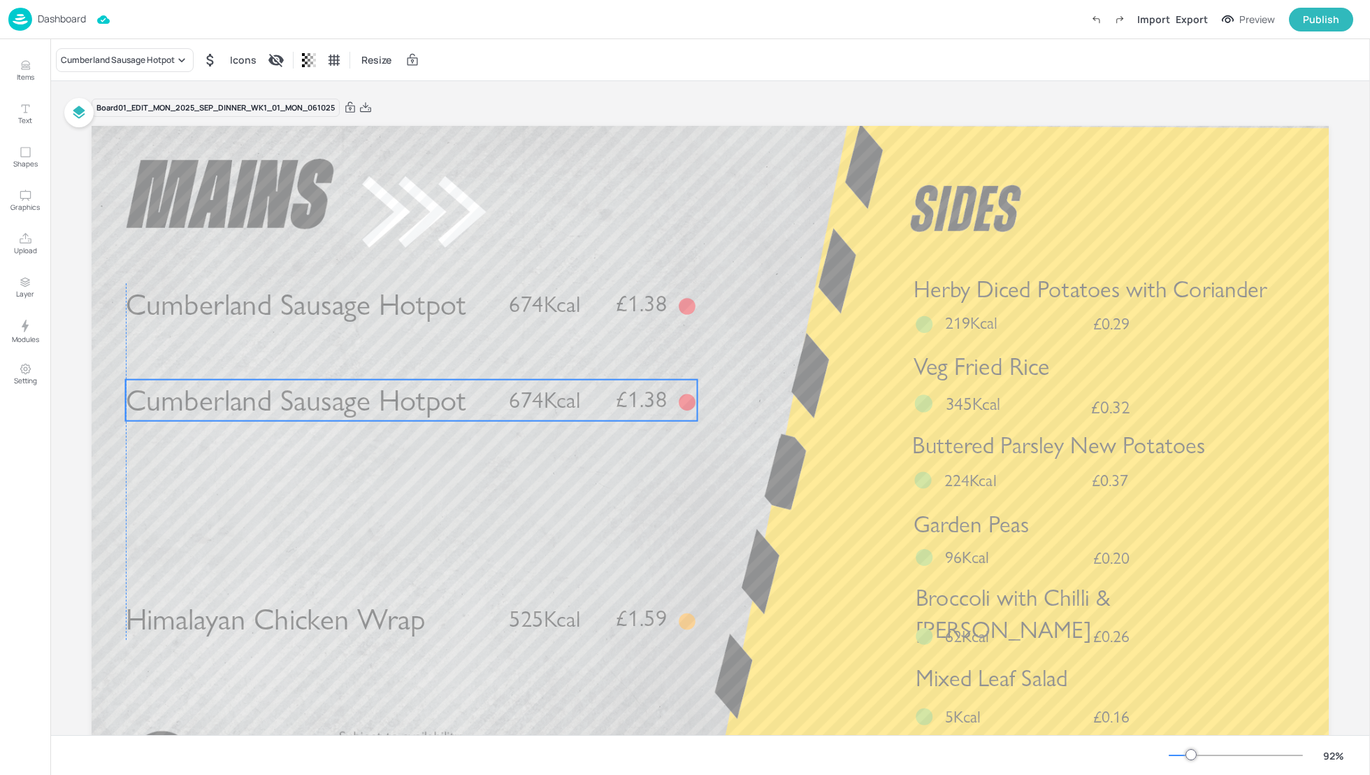
drag, startPoint x: 254, startPoint y: 317, endPoint x: 250, endPoint y: 405, distance: 88.9
click at [250, 406] on span "Cumberland Sausage Hotpot" at bounding box center [296, 400] width 341 height 36
click at [250, 410] on span "Cumberland Sausage Hotpot" at bounding box center [296, 403] width 341 height 36
click at [131, 59] on div "Cumberland Sausage Hotpot" at bounding box center [118, 60] width 114 height 13
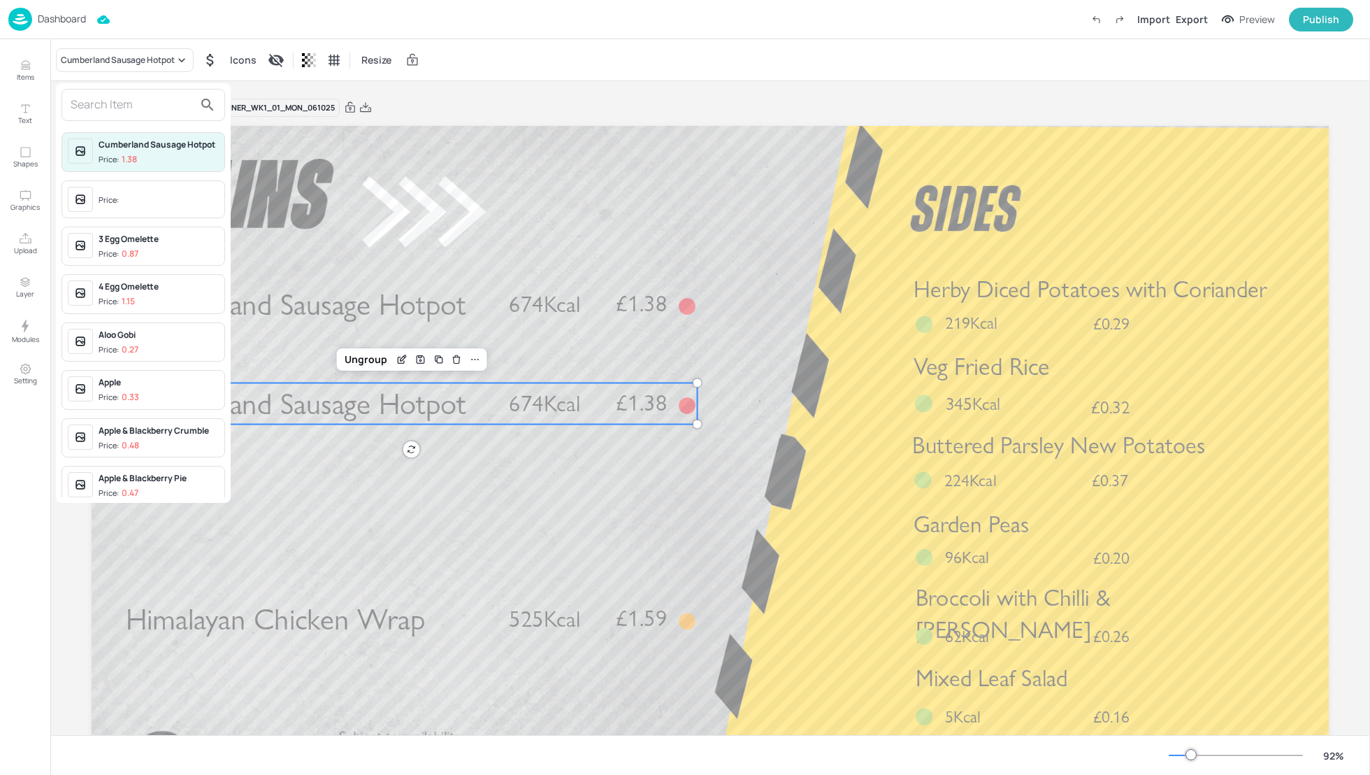
click at [109, 103] on input "text" at bounding box center [132, 105] width 123 height 22
click at [99, 109] on input "text" at bounding box center [132, 105] width 123 height 22
click at [87, 108] on input "text" at bounding box center [132, 105] width 123 height 22
click at [101, 108] on input "text" at bounding box center [132, 105] width 123 height 22
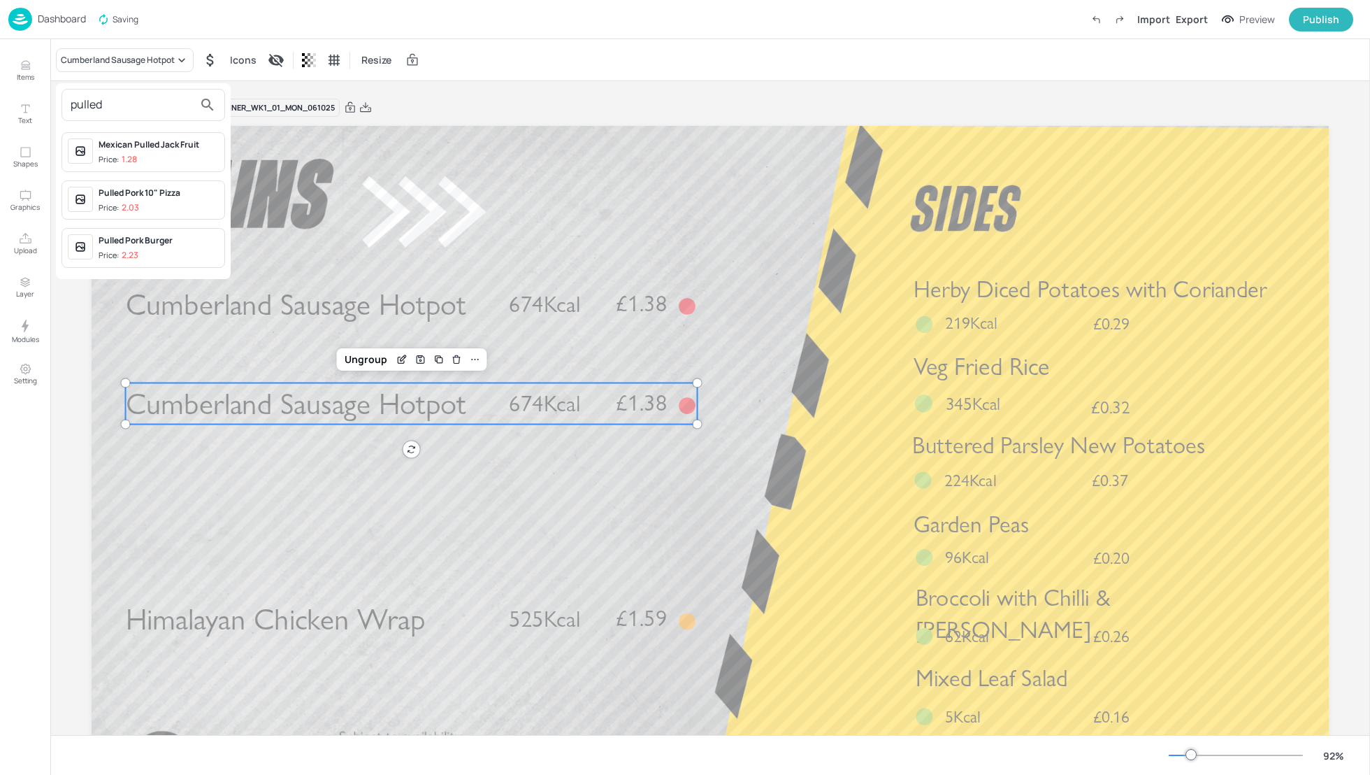
type input "pulled"
click at [128, 240] on div "Pulled Pork Burger" at bounding box center [159, 240] width 120 height 13
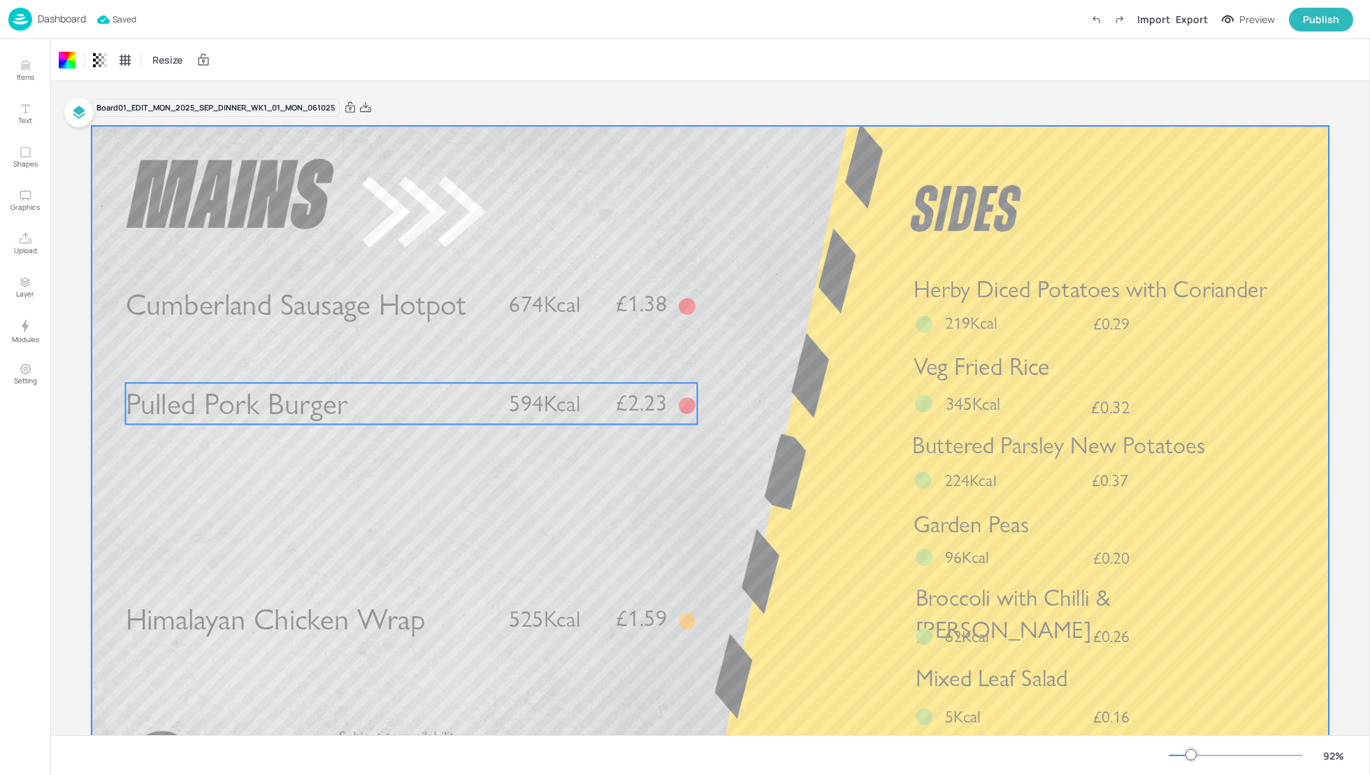
click at [396, 408] on p "Pulled Pork Burger" at bounding box center [309, 403] width 366 height 41
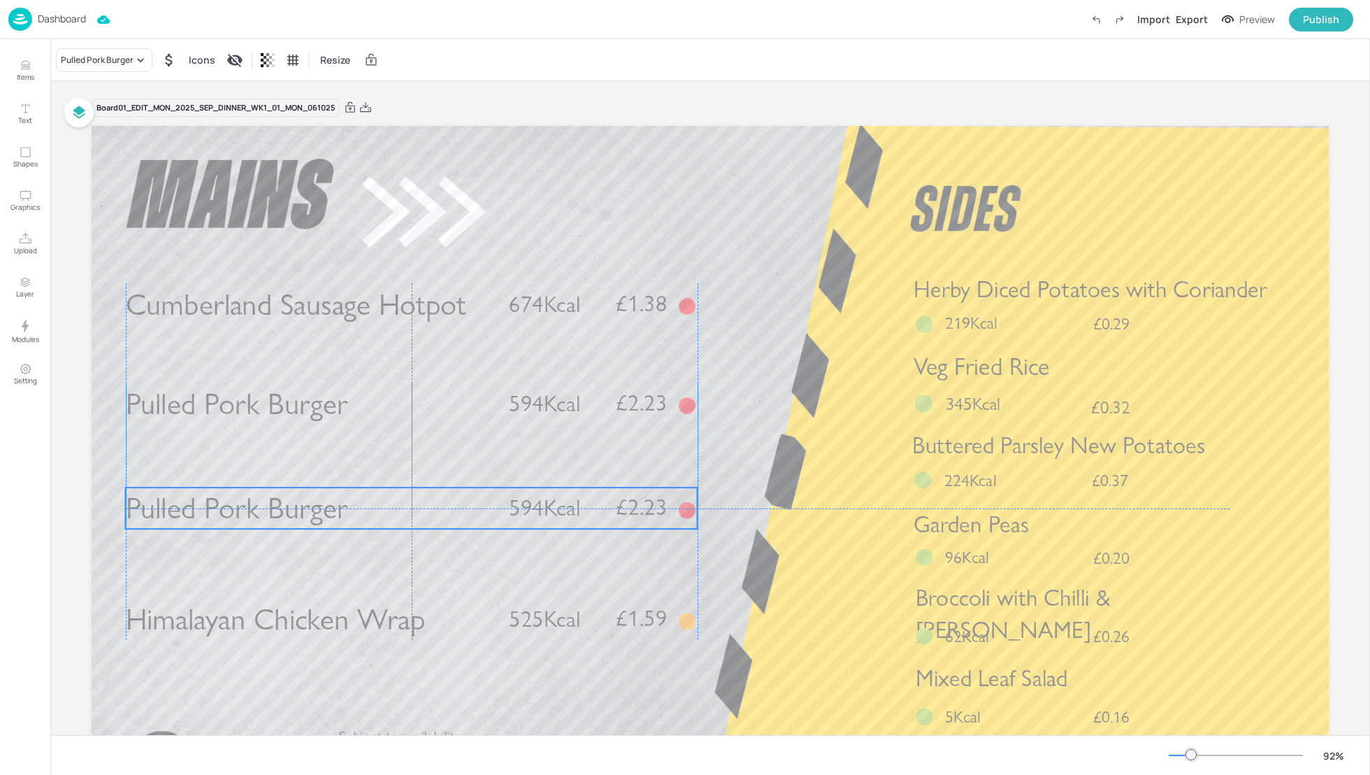
drag, startPoint x: 357, startPoint y: 413, endPoint x: 350, endPoint y: 510, distance: 96.7
click at [350, 510] on p "Pulled Pork Burger" at bounding box center [309, 507] width 366 height 41
click at [96, 66] on div "Pulled Pork Burger" at bounding box center [104, 60] width 96 height 24
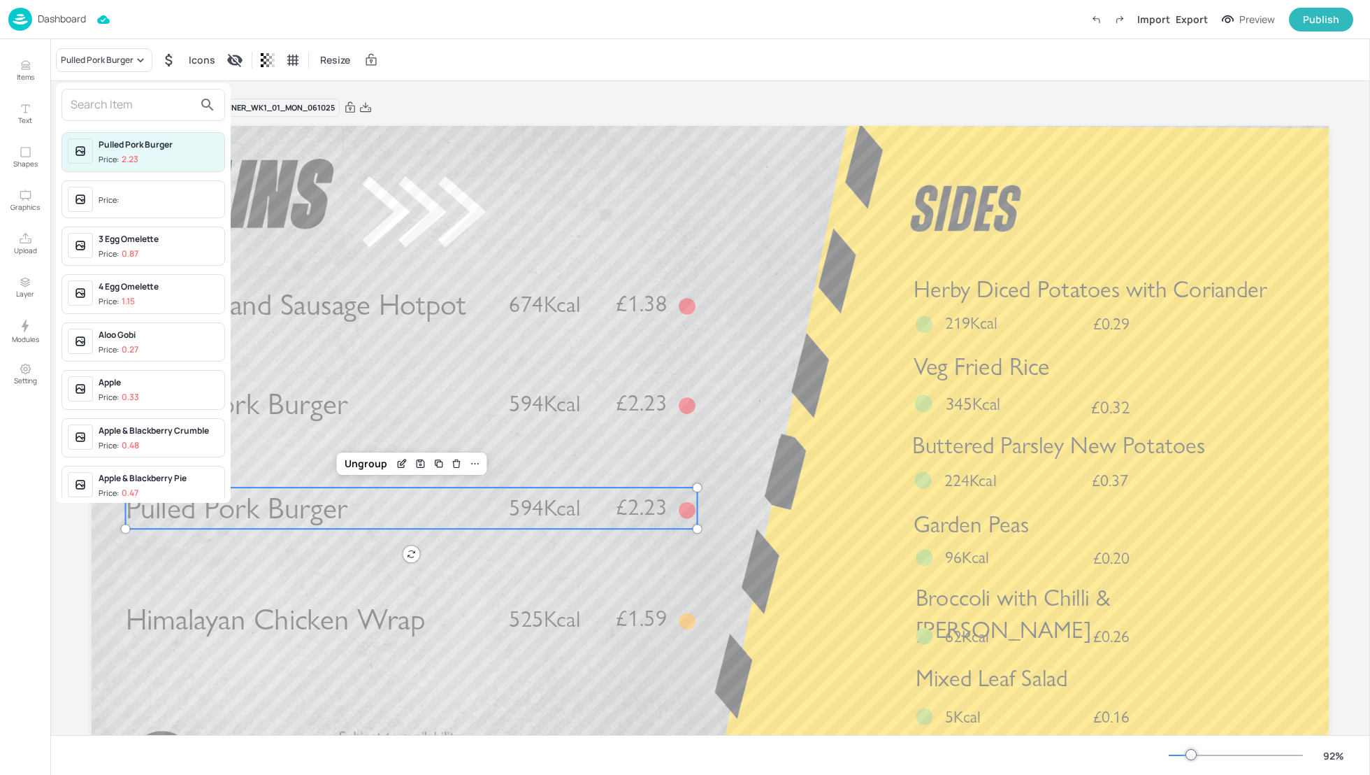
click at [92, 102] on input "text" at bounding box center [132, 105] width 123 height 22
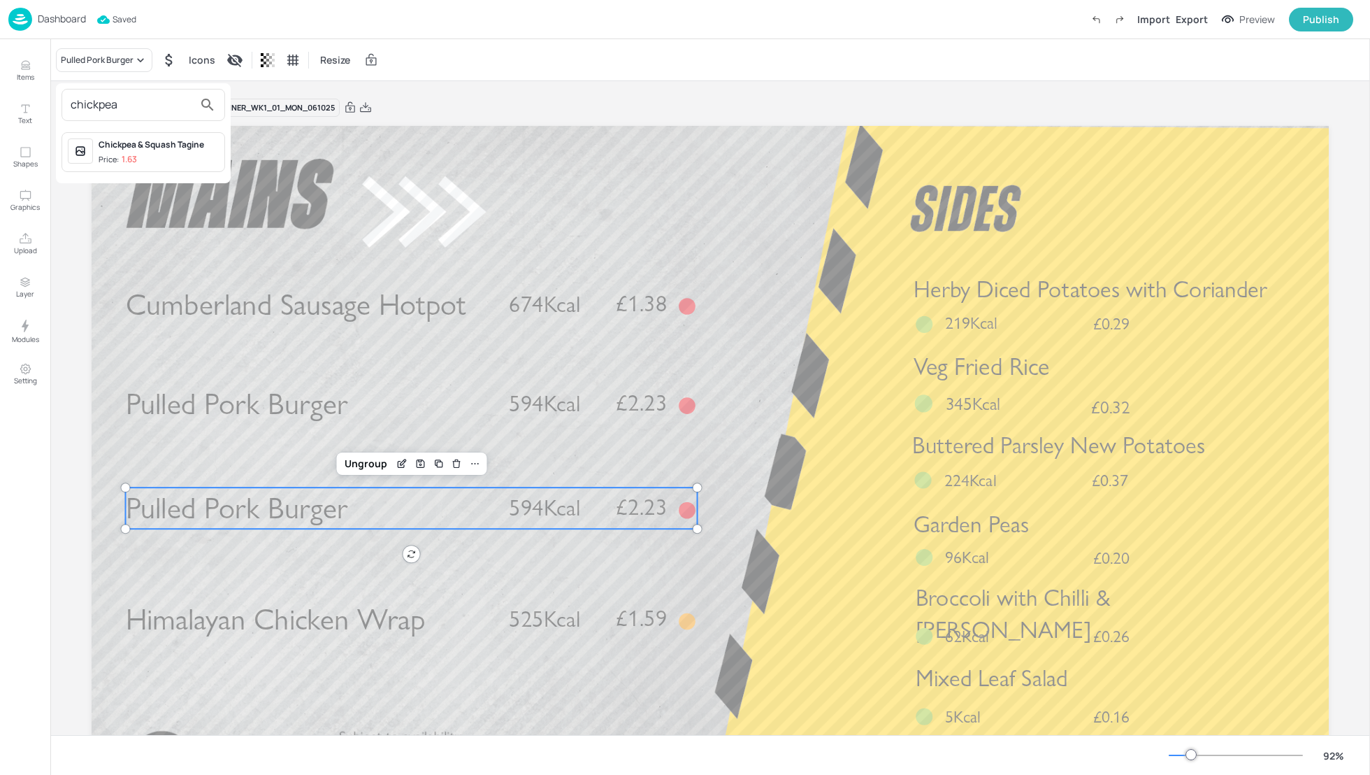
type input "chickpea"
click at [133, 151] on div "Chickpea & Squash Tagine Price: 1.63" at bounding box center [159, 151] width 120 height 27
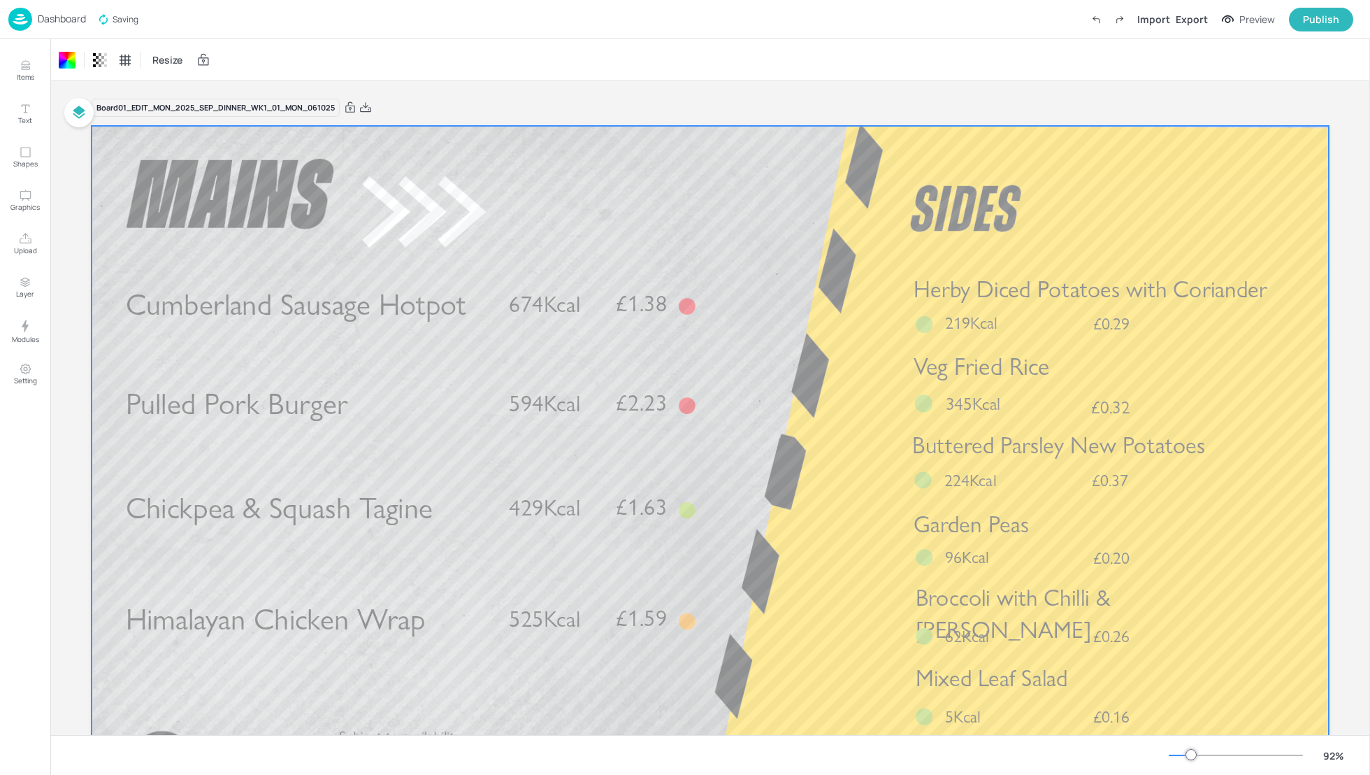
click at [794, 489] on div at bounding box center [710, 474] width 1237 height 696
click at [1190, 23] on div "Export" at bounding box center [1192, 19] width 32 height 15
